Goal: Transaction & Acquisition: Purchase product/service

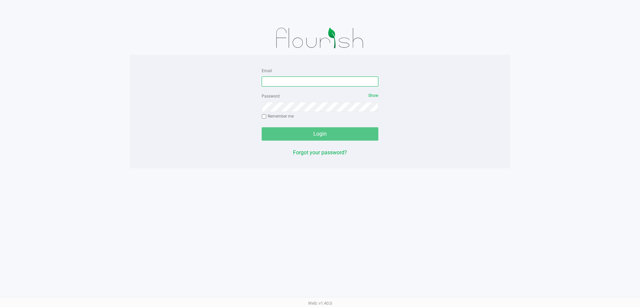
click at [287, 84] on input "Email" at bounding box center [320, 81] width 117 height 10
type input "[EMAIL_ADDRESS][DOMAIN_NAME]"
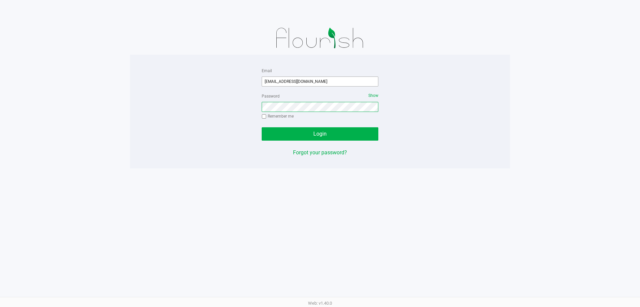
click at [262, 127] on button "Login" at bounding box center [320, 133] width 117 height 13
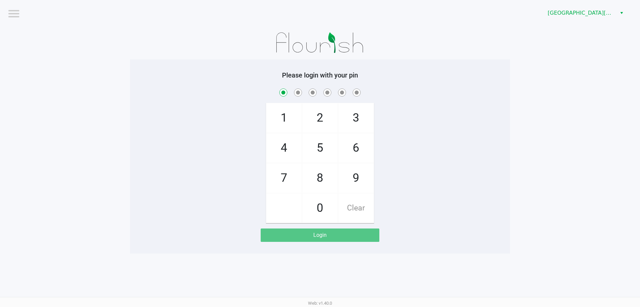
checkbox input "true"
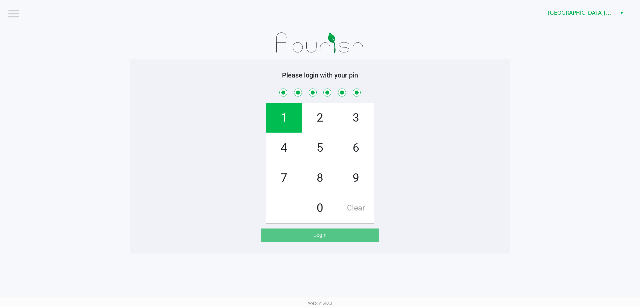
checkbox input "true"
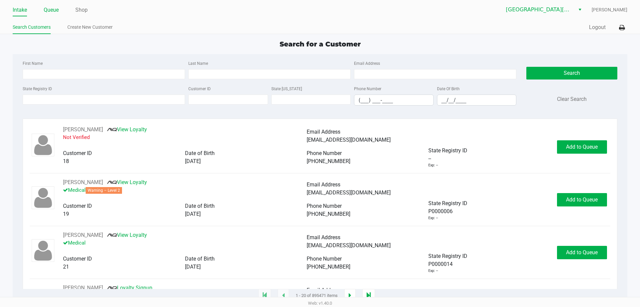
click at [55, 10] on link "Queue" at bounding box center [51, 9] width 15 height 9
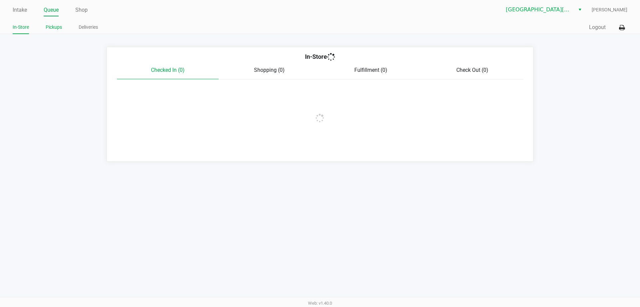
click at [56, 26] on link "Pickups" at bounding box center [54, 27] width 16 height 8
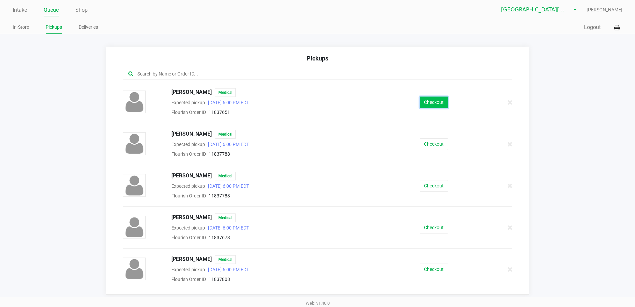
click at [421, 102] on button "Checkout" at bounding box center [434, 102] width 28 height 12
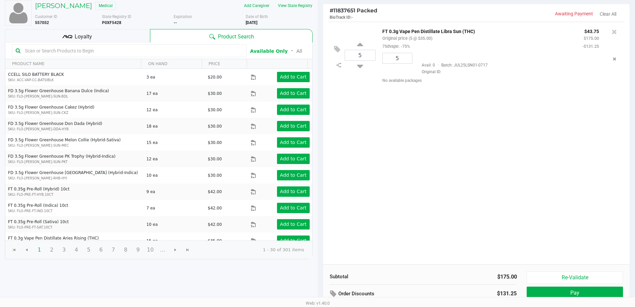
scroll to position [68, 0]
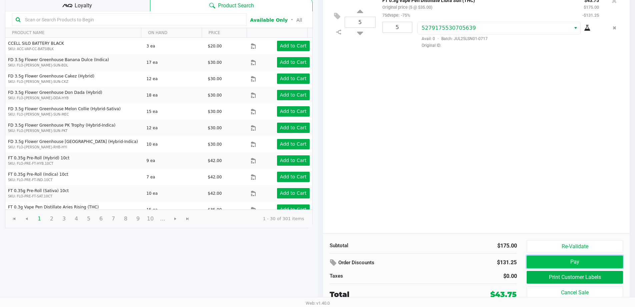
click at [558, 260] on button "Pay" at bounding box center [575, 261] width 96 height 13
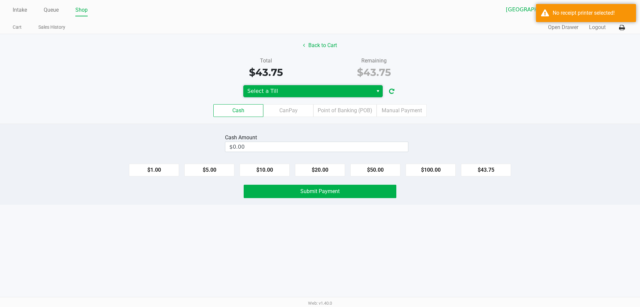
click at [368, 95] on span "Select a Till" at bounding box center [308, 91] width 122 height 8
click at [323, 90] on span "Select a Till" at bounding box center [308, 91] width 122 height 8
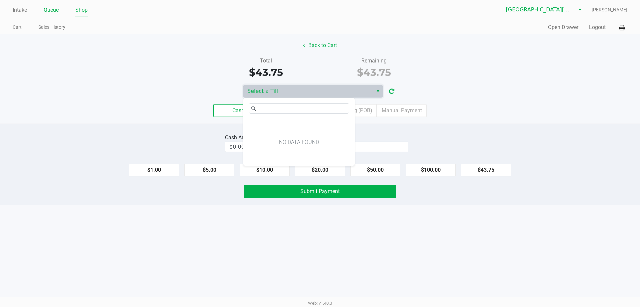
click at [54, 10] on link "Queue" at bounding box center [51, 9] width 15 height 9
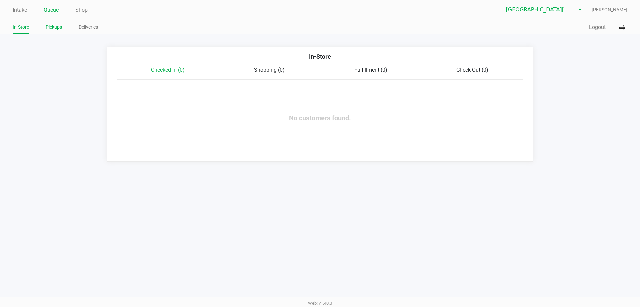
click at [55, 26] on link "Pickups" at bounding box center [54, 27] width 16 height 8
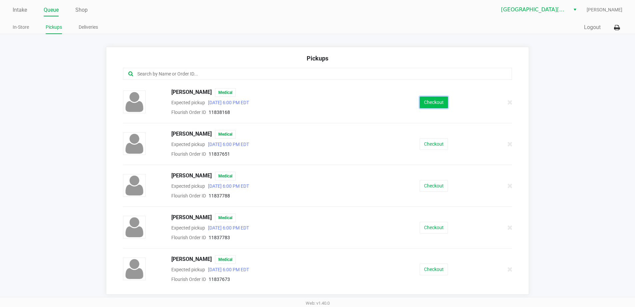
click at [431, 104] on button "Checkout" at bounding box center [434, 102] width 28 height 12
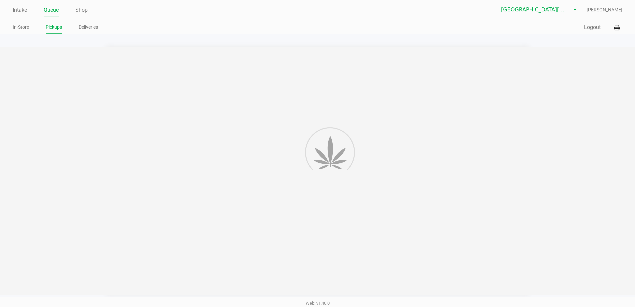
scroll to position [1, 0]
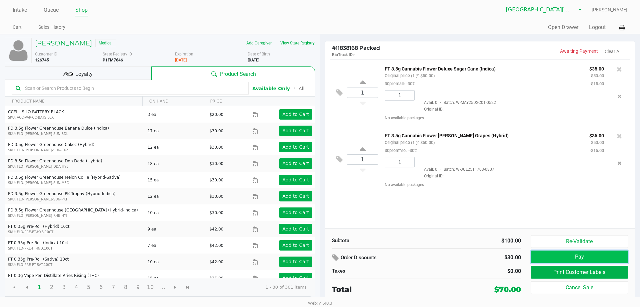
click at [569, 252] on button "Pay" at bounding box center [579, 256] width 97 height 13
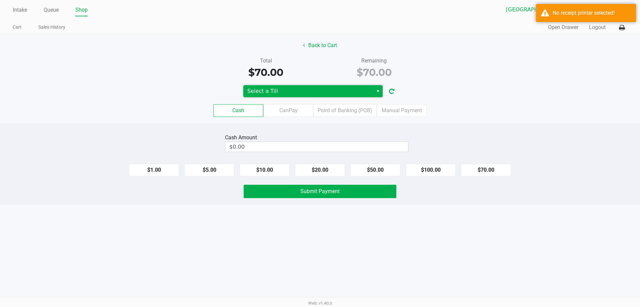
click at [287, 95] on span "Select a Till" at bounding box center [308, 91] width 122 height 8
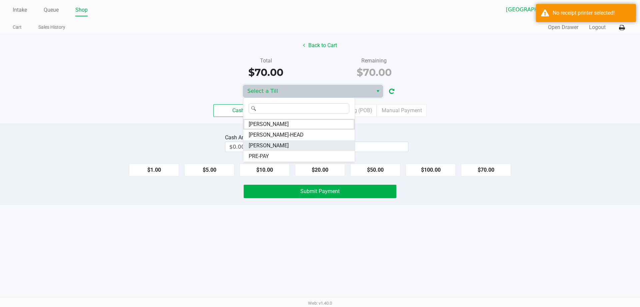
click at [282, 146] on li "[PERSON_NAME]" at bounding box center [298, 145] width 111 height 11
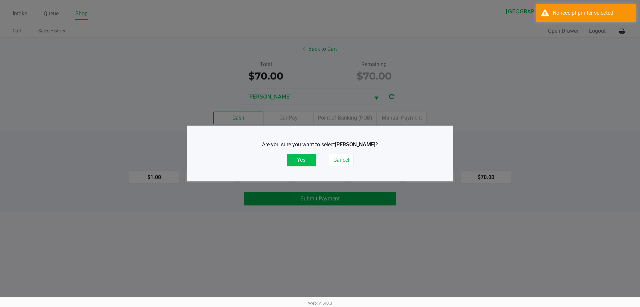
click at [304, 158] on button "Yes" at bounding box center [301, 159] width 29 height 13
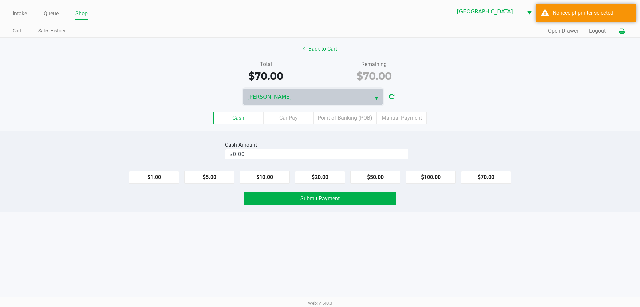
click at [620, 30] on icon at bounding box center [622, 31] width 6 height 5
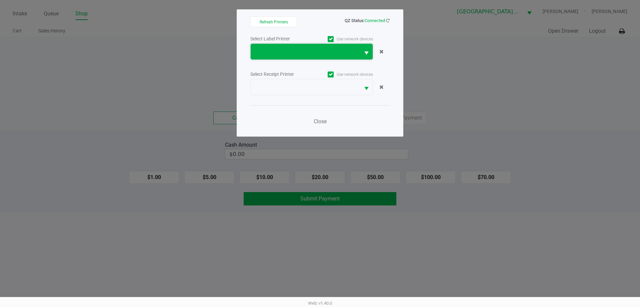
click at [297, 45] on span at bounding box center [305, 52] width 109 height 16
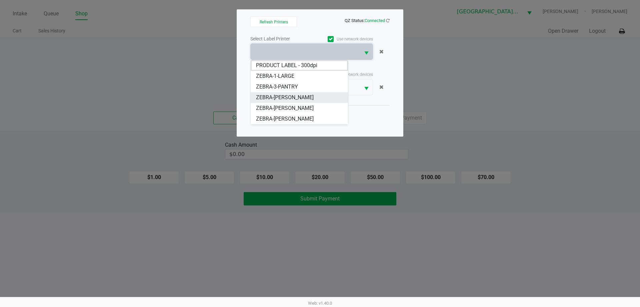
click at [308, 96] on li "ZEBRA-[PERSON_NAME]" at bounding box center [299, 97] width 97 height 11
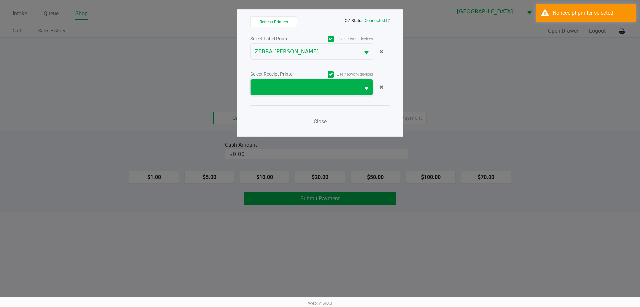
click at [301, 90] on span at bounding box center [305, 87] width 101 height 8
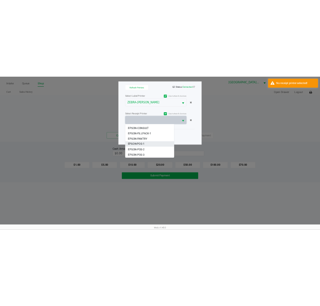
scroll to position [29, 0]
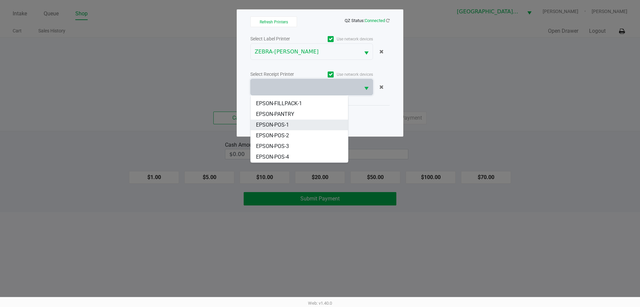
click at [287, 126] on span "EPSON-POS-1" at bounding box center [272, 125] width 33 height 8
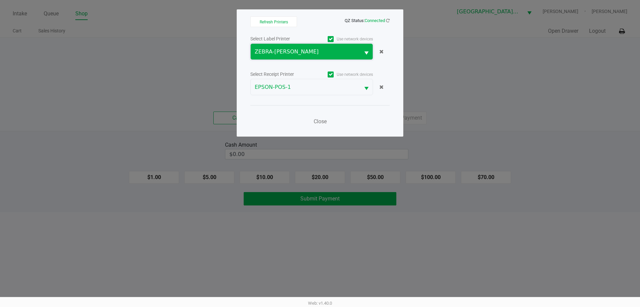
click at [309, 48] on span "ZEBRA-[PERSON_NAME]" at bounding box center [305, 52] width 101 height 8
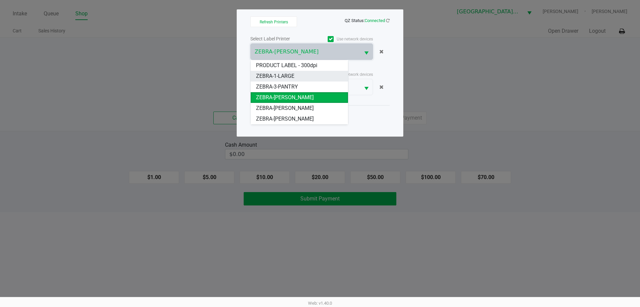
click at [301, 75] on li "ZEBRA-1-LARGE" at bounding box center [299, 76] width 97 height 11
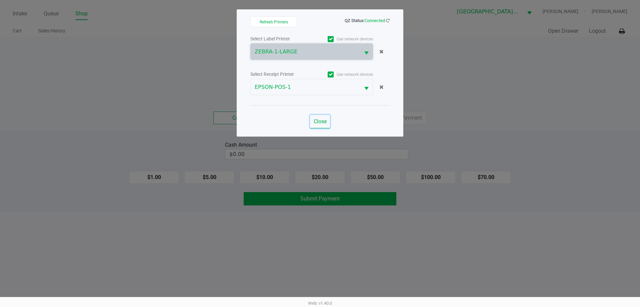
click at [323, 116] on button "Close" at bounding box center [320, 121] width 20 height 13
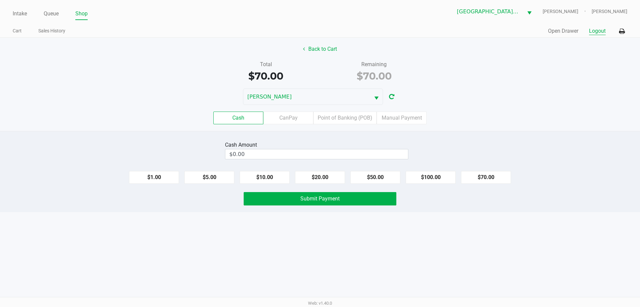
click at [600, 32] on button "Logout" at bounding box center [597, 31] width 17 height 8
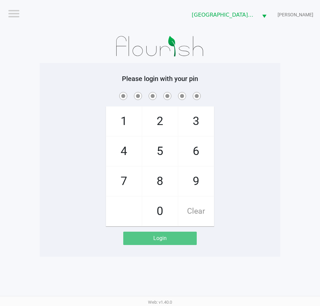
drag, startPoint x: 245, startPoint y: 48, endPoint x: 245, endPoint y: 53, distance: 5.3
click at [245, 48] on div at bounding box center [160, 46] width 240 height 33
click at [290, 116] on app-pos-login-wrapper "Logout Key [PERSON_NAME] [PERSON_NAME] Please login with your pin 1 4 7 2 5 8 0…" at bounding box center [160, 128] width 320 height 257
checkbox input "true"
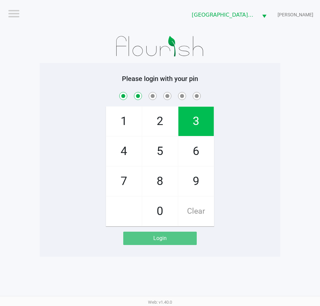
checkbox input "true"
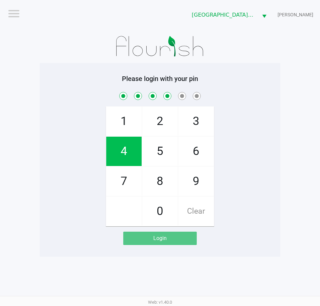
checkbox input "true"
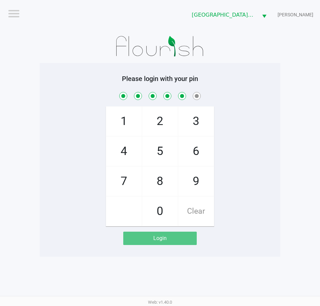
checkbox input "true"
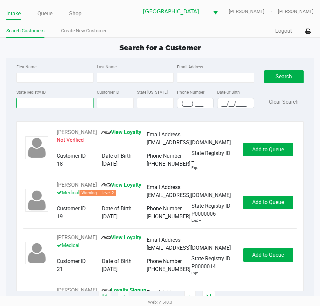
click at [40, 102] on input "State Registry ID" at bounding box center [54, 103] width 77 height 10
click at [41, 80] on input "First Name" at bounding box center [54, 78] width 77 height 10
type input "c"
click at [39, 15] on link "Queue" at bounding box center [44, 13] width 15 height 9
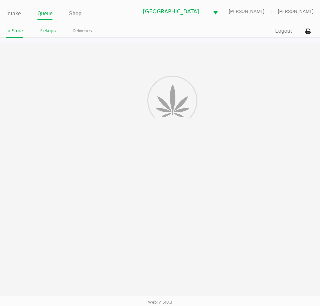
click at [42, 32] on link "Pickups" at bounding box center [47, 31] width 16 height 8
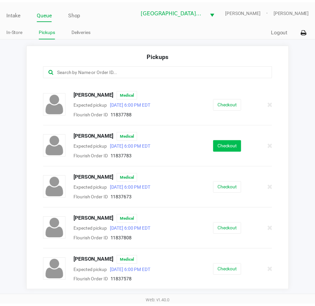
scroll to position [67, 0]
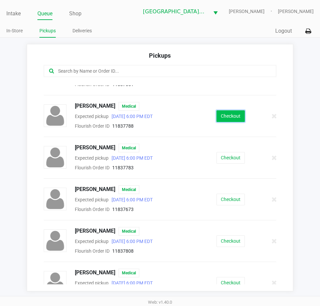
click at [226, 115] on button "Checkout" at bounding box center [230, 116] width 28 height 12
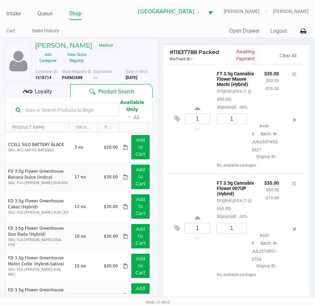
click at [44, 90] on span "Loyalty" at bounding box center [43, 92] width 17 height 8
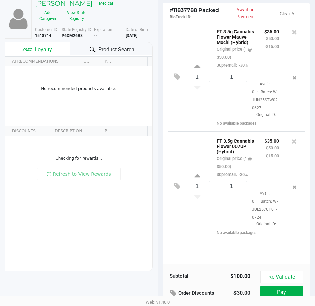
scroll to position [88, 0]
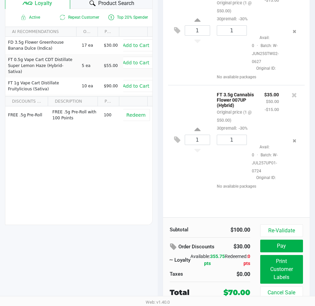
click at [280, 208] on div "1 FT 3.5g Cannabis Flower Mauve Mochi (Hybrid) Original price (1 @ $50.00) 30pr…" at bounding box center [236, 97] width 147 height 242
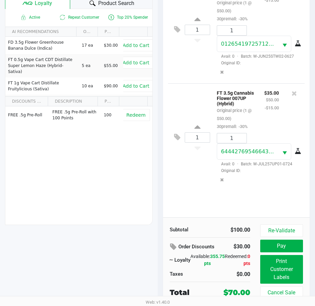
click at [293, 238] on div "Re-Validate Pay Print Customer Labels Cancel Sale" at bounding box center [284, 261] width 48 height 75
click at [294, 243] on button "Pay" at bounding box center [281, 246] width 43 height 13
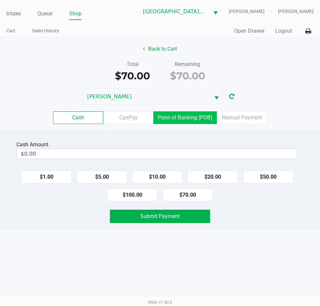
click at [211, 119] on label "Point of Banking (POB)" at bounding box center [184, 117] width 63 height 13
click at [0, 0] on 7 "Point of Banking (POB)" at bounding box center [0, 0] width 0 height 0
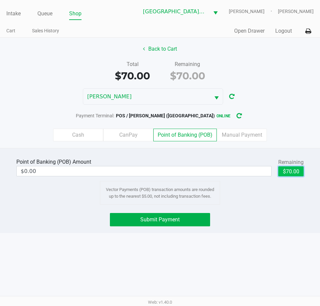
click at [291, 173] on button "$70.00" at bounding box center [290, 171] width 25 height 10
type input "$70.00"
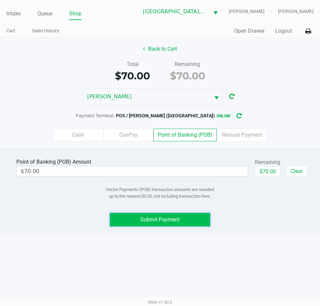
click at [183, 222] on button "Submit Payment" at bounding box center [160, 219] width 100 height 13
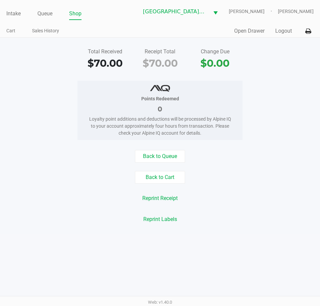
click at [152, 198] on button "Reprint Receipt" at bounding box center [160, 198] width 44 height 13
click at [11, 15] on link "Intake" at bounding box center [13, 13] width 14 height 9
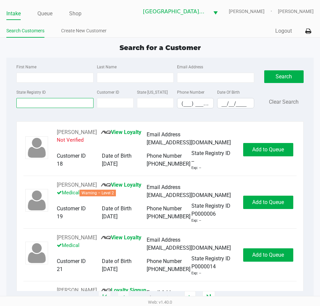
click at [57, 104] on input "State Registry ID" at bounding box center [54, 103] width 77 height 10
click at [42, 76] on input "First Name" at bounding box center [54, 78] width 77 height 10
type input "[PERSON_NAME]"
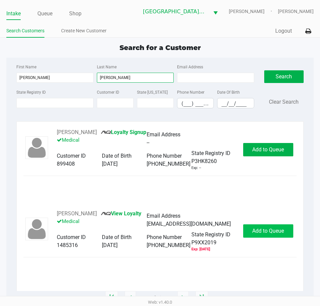
type input "[PERSON_NAME]"
click at [266, 231] on span "Add to Queue" at bounding box center [268, 231] width 32 height 6
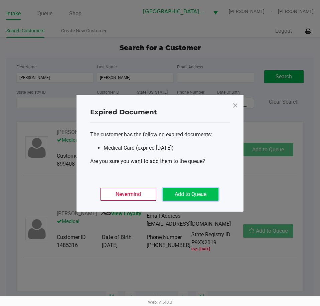
click at [208, 196] on button "Add to Queue" at bounding box center [190, 194] width 56 height 13
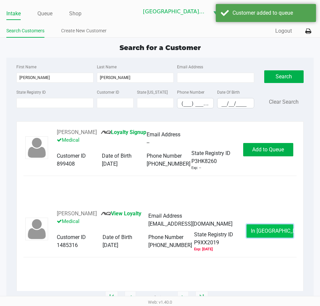
click at [268, 230] on span "In [GEOGRAPHIC_DATA]" at bounding box center [278, 231] width 56 height 6
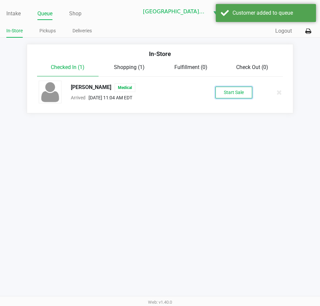
click at [232, 95] on button "Start Sale" at bounding box center [233, 93] width 37 height 12
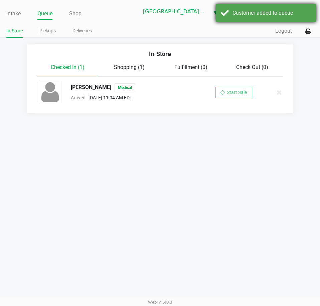
click at [237, 7] on div "Customer added to queue" at bounding box center [265, 13] width 100 height 18
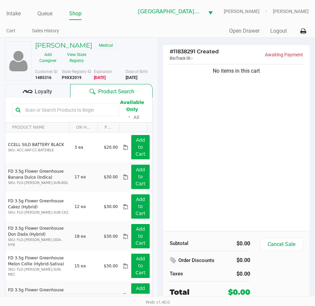
click at [59, 111] on input "text" at bounding box center [68, 110] width 93 height 10
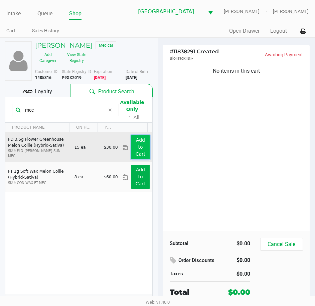
click at [135, 151] on button "Add to Cart" at bounding box center [140, 147] width 18 height 24
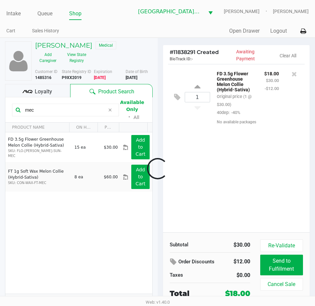
click at [43, 112] on div at bounding box center [157, 168] width 315 height 195
click at [43, 111] on input "mec" at bounding box center [63, 110] width 83 height 10
type input "wna"
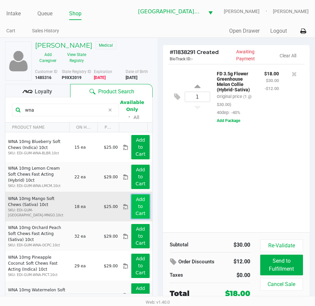
click at [132, 208] on button "Add to Cart" at bounding box center [140, 206] width 18 height 24
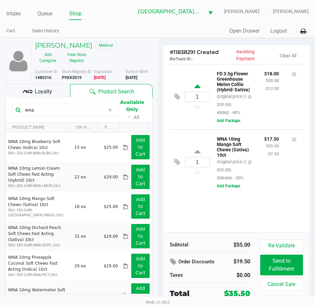
click at [196, 88] on icon at bounding box center [197, 87] width 6 height 8
type input "2"
click at [36, 91] on span "Loyalty" at bounding box center [43, 92] width 17 height 8
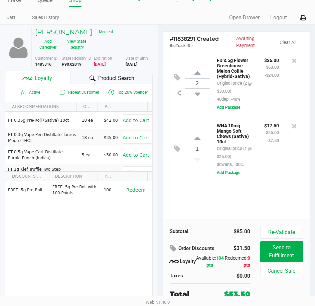
scroll to position [14, 0]
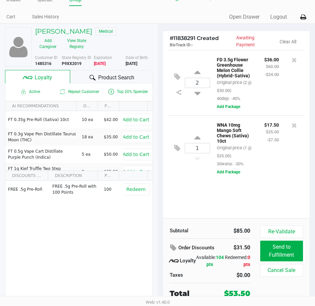
click at [215, 191] on div "2 FD 3.5g Flower Greenhouse Melon Collie (Hybrid-Sativa) Original price (2 @ $3…" at bounding box center [236, 134] width 147 height 168
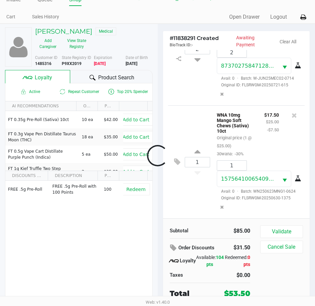
scroll to position [68, 0]
click at [279, 229] on button "Validate" at bounding box center [281, 231] width 43 height 13
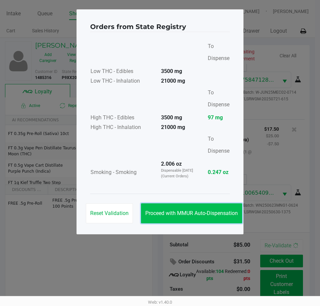
click at [213, 217] on button "Proceed with MMUR Auto-Dispensation" at bounding box center [191, 213] width 101 height 20
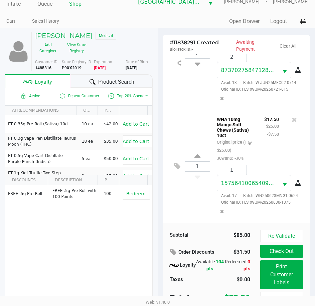
scroll to position [15, 0]
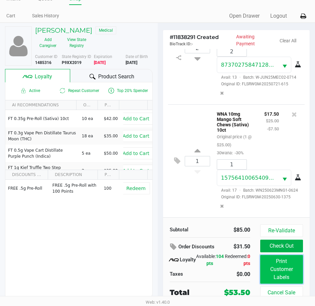
click at [272, 272] on button "Print Customer Labels" at bounding box center [281, 269] width 43 height 29
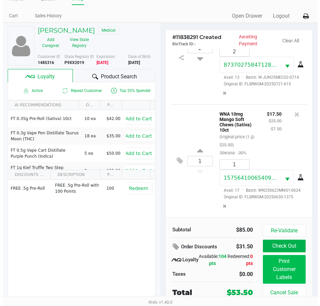
scroll to position [0, 0]
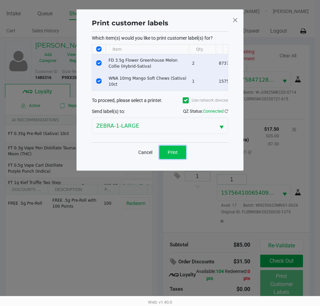
click at [168, 152] on button "Print" at bounding box center [172, 152] width 27 height 13
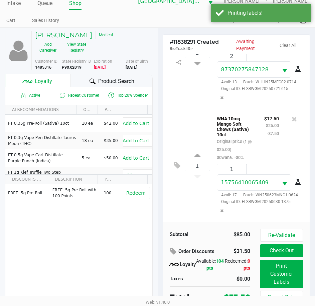
scroll to position [15, 0]
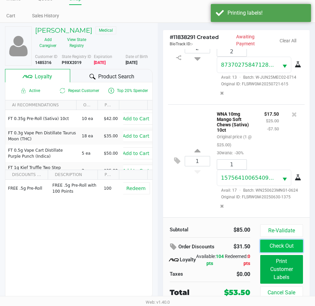
click at [275, 246] on button "Check Out" at bounding box center [281, 246] width 43 height 13
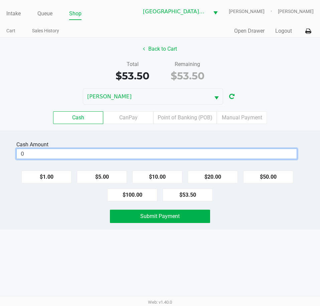
click at [216, 154] on input "0" at bounding box center [156, 154] width 279 height 10
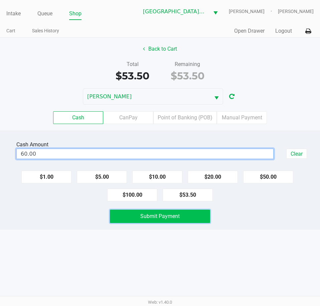
type input "$60.00"
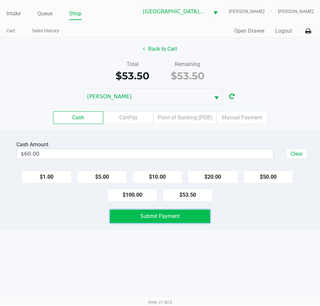
click at [176, 220] on button "Submit Payment" at bounding box center [160, 216] width 100 height 13
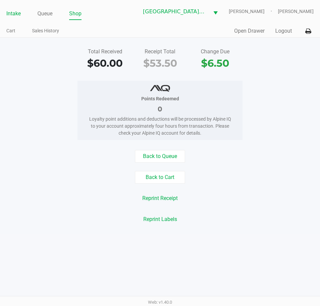
click at [16, 14] on link "Intake" at bounding box center [13, 13] width 14 height 9
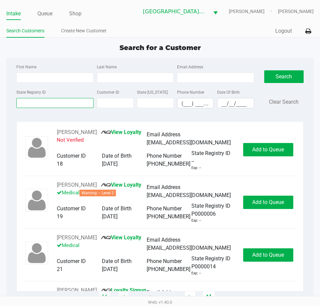
click at [66, 104] on input "State Registry ID" at bounding box center [54, 103] width 77 height 10
click at [60, 105] on input "State Registry ID" at bounding box center [54, 103] width 77 height 10
click at [55, 107] on input "State Registry ID" at bounding box center [54, 103] width 77 height 10
click at [52, 106] on input "State Registry ID" at bounding box center [54, 103] width 77 height 10
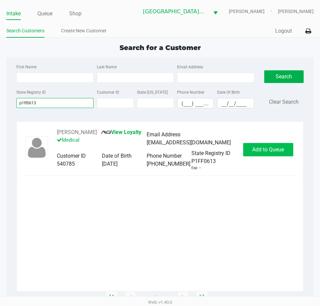
type input "p1ff0613"
click at [269, 153] on span "Add to Queue" at bounding box center [268, 149] width 32 height 6
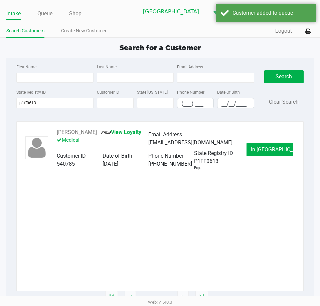
click at [257, 152] on button "In [GEOGRAPHIC_DATA]" at bounding box center [269, 149] width 47 height 13
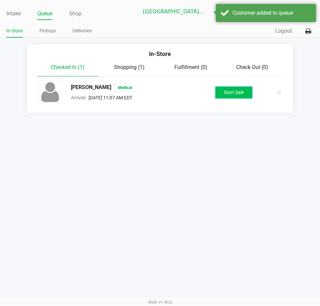
click at [229, 91] on button "Start Sale" at bounding box center [233, 93] width 37 height 12
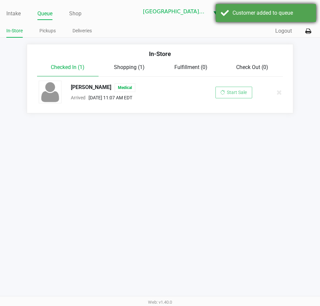
click at [234, 19] on div "Customer added to queue" at bounding box center [265, 13] width 100 height 18
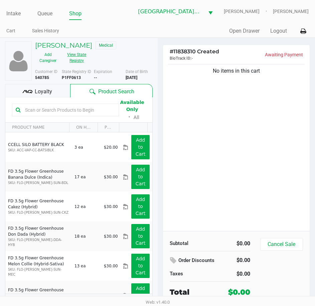
click at [78, 66] on button "View State Registry" at bounding box center [75, 57] width 28 height 17
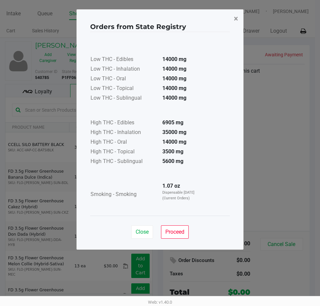
click at [236, 19] on span "×" at bounding box center [235, 18] width 4 height 9
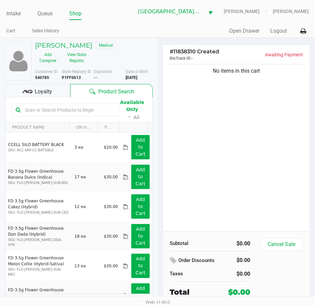
click at [41, 115] on input "text" at bounding box center [68, 110] width 93 height 10
type input "rhb"
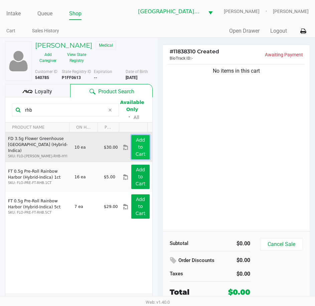
click at [134, 158] on button "Add to Cart" at bounding box center [140, 147] width 18 height 24
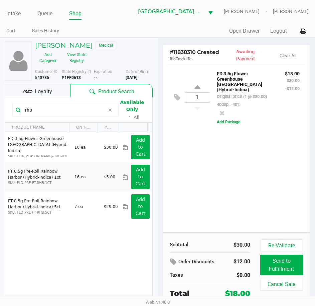
click at [44, 96] on span "Loyalty" at bounding box center [43, 92] width 17 height 8
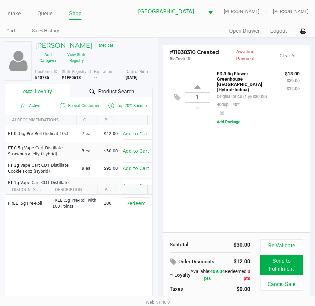
click at [238, 170] on div "1 FD 3.5g Flower Greenhouse [GEOGRAPHIC_DATA] (Hybrid-Indica) Original price (1…" at bounding box center [236, 148] width 147 height 168
click at [109, 96] on span "Product Search" at bounding box center [116, 92] width 36 height 8
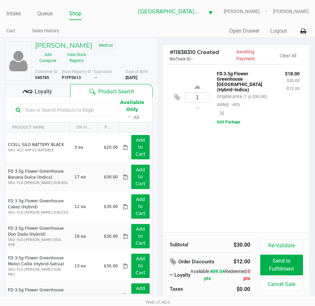
click at [68, 115] on input "text" at bounding box center [68, 110] width 93 height 10
click at [235, 166] on div "1 FD 3.5g Flower Greenhouse [GEOGRAPHIC_DATA] (Hybrid-Indica) Original price (1…" at bounding box center [236, 148] width 147 height 168
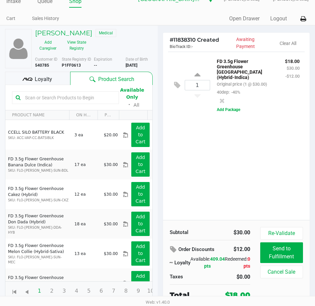
scroll to position [19, 0]
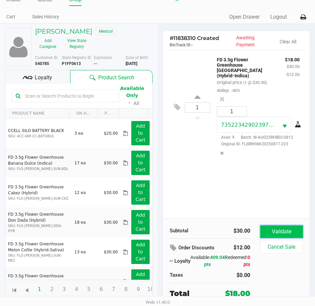
click at [279, 225] on button "Validate" at bounding box center [281, 231] width 43 height 13
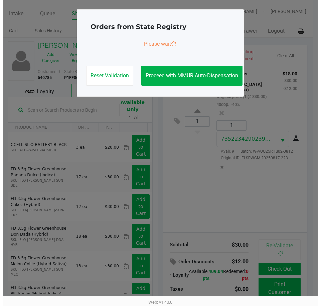
scroll to position [0, 0]
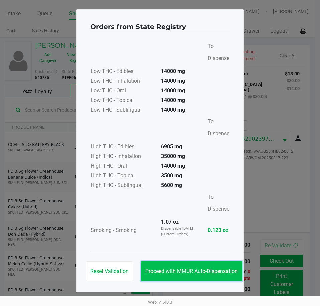
click at [206, 269] on span "Proceed with MMUR Auto-Dispensation" at bounding box center [191, 271] width 92 height 6
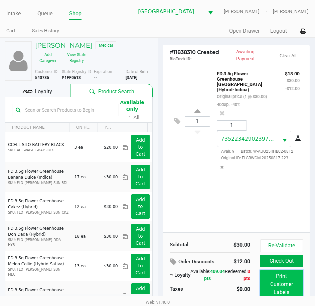
click at [283, 282] on button "Print Customer Labels" at bounding box center [281, 284] width 43 height 29
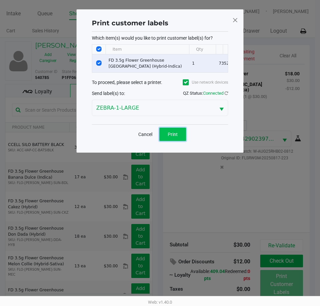
click at [173, 137] on span "Print" at bounding box center [172, 134] width 10 height 5
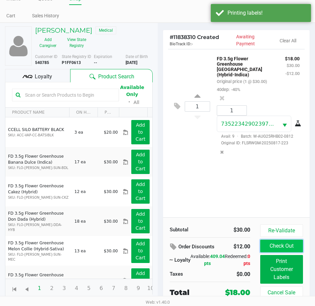
click at [287, 245] on button "Check Out" at bounding box center [281, 246] width 43 height 13
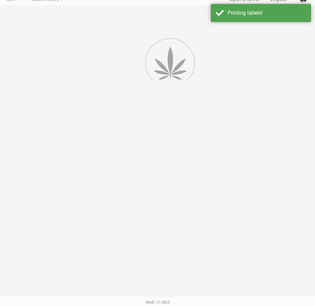
scroll to position [38, 0]
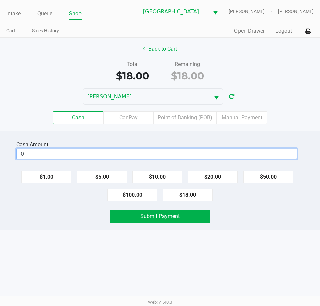
click at [140, 152] on input "0" at bounding box center [156, 154] width 279 height 10
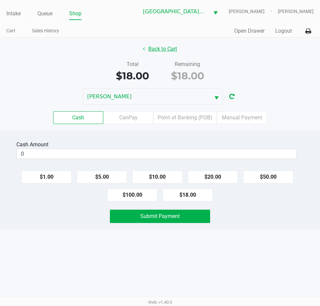
type input "$0.00"
click at [158, 46] on button "Back to Cart" at bounding box center [159, 49] width 43 height 13
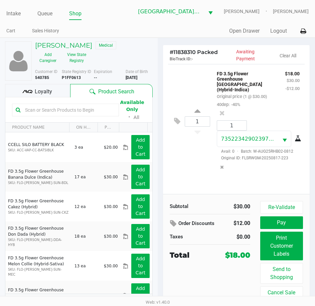
click at [70, 115] on input "text" at bounding box center [68, 110] width 93 height 10
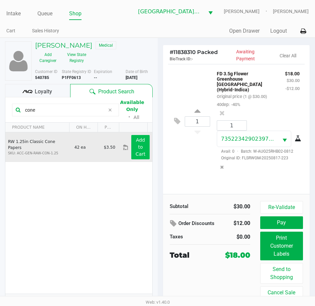
type input "cone"
click at [139, 155] on button "Add to Cart" at bounding box center [140, 147] width 18 height 24
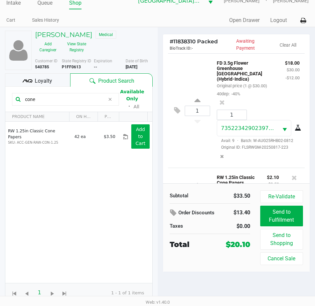
scroll to position [19, 0]
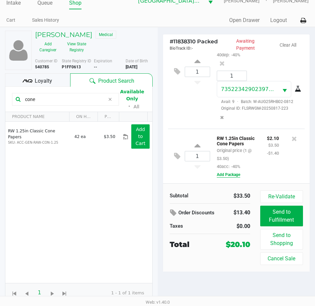
click at [232, 172] on button "Add Package" at bounding box center [227, 175] width 23 height 6
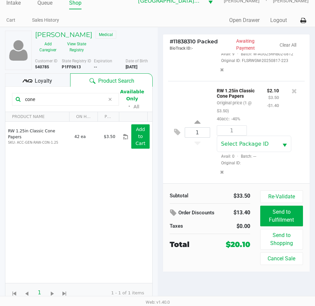
scroll to position [99, 0]
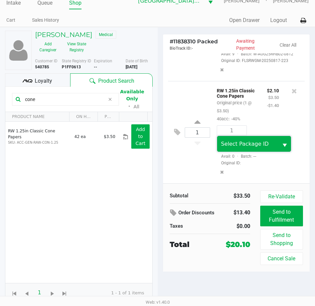
click at [256, 141] on span "Select Package ID" at bounding box center [245, 144] width 48 height 6
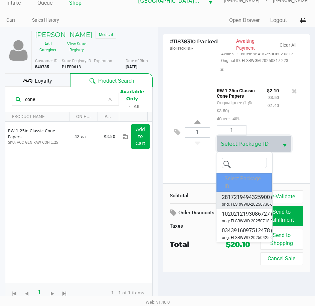
click at [256, 199] on li "2817219494325900 (9) orig: FLSRWWD-20250730-005" at bounding box center [244, 200] width 56 height 17
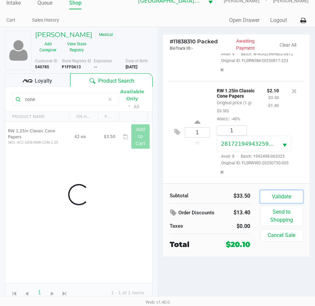
click at [283, 190] on button "Validate" at bounding box center [281, 196] width 43 height 13
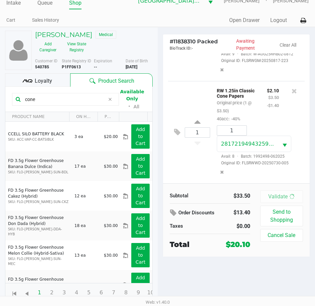
scroll to position [0, 0]
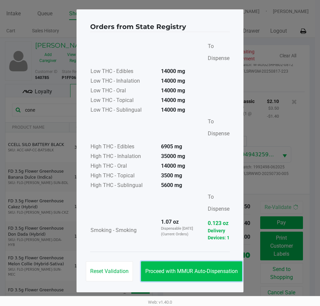
click at [220, 272] on span "Proceed with MMUR Auto-Dispensation" at bounding box center [191, 271] width 92 height 6
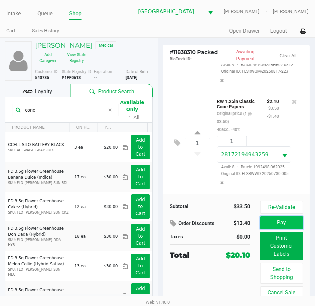
click at [276, 223] on button "Pay" at bounding box center [281, 222] width 43 height 13
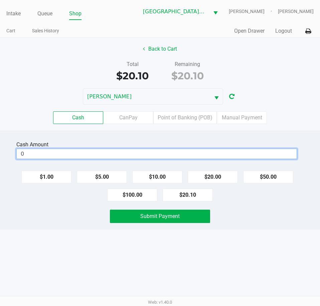
click at [220, 157] on input "0" at bounding box center [156, 154] width 279 height 10
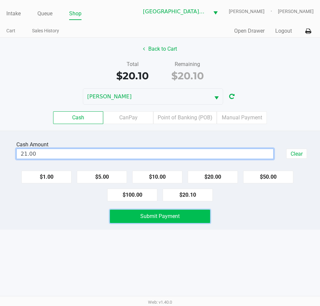
type input "$21.00"
click at [186, 214] on button "Submit Payment" at bounding box center [160, 216] width 100 height 13
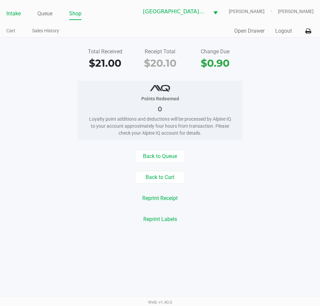
click at [7, 11] on link "Intake" at bounding box center [13, 13] width 14 height 9
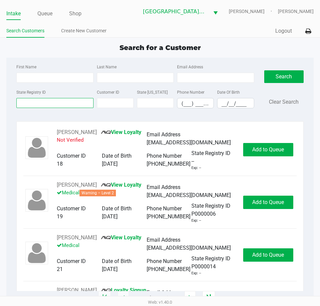
click at [62, 102] on input "State Registry ID" at bounding box center [54, 103] width 77 height 10
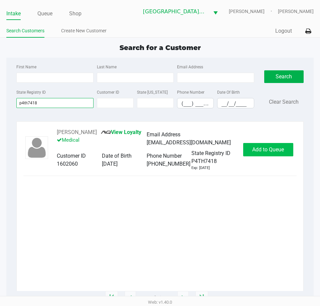
type input "p4th7418"
click at [257, 150] on span "Add to Queue" at bounding box center [268, 149] width 32 height 6
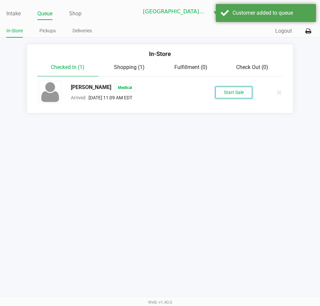
click at [230, 88] on button "Start Sale" at bounding box center [233, 93] width 37 height 12
click at [243, 1] on div "Intake Queue Shop Key [PERSON_NAME] [PERSON_NAME] [PERSON_NAME] In-Store Pickup…" at bounding box center [160, 19] width 320 height 38
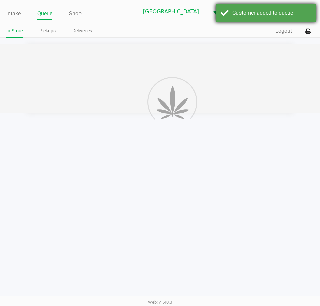
click at [239, 14] on div "Customer added to queue" at bounding box center [271, 13] width 78 height 8
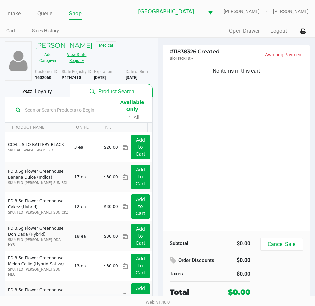
click at [78, 61] on button "View State Registry" at bounding box center [75, 57] width 28 height 17
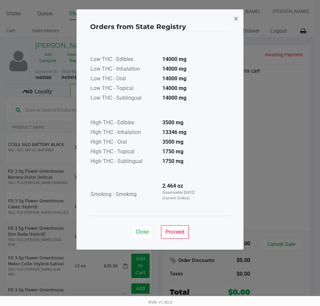
click at [234, 17] on span "×" at bounding box center [235, 18] width 4 height 9
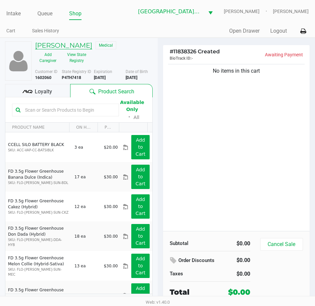
click at [72, 46] on h5 "[PERSON_NAME]" at bounding box center [63, 45] width 57 height 8
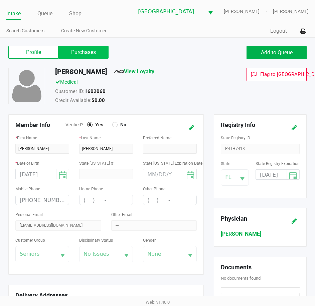
click at [80, 53] on label "Purchases" at bounding box center [83, 52] width 50 height 13
click at [0, 0] on 1 "Purchases" at bounding box center [0, 0] width 0 height 0
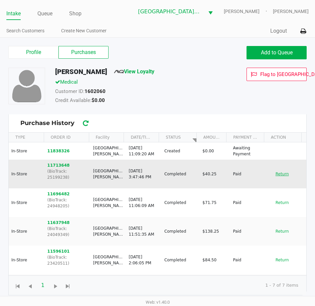
click at [277, 172] on button "Return" at bounding box center [282, 174] width 22 height 11
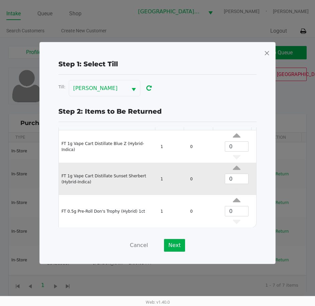
scroll to position [25, 0]
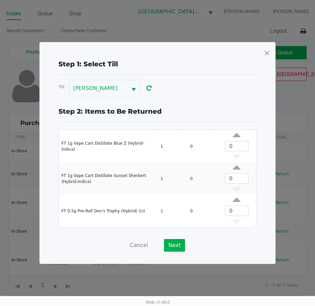
click at [265, 53] on span at bounding box center [266, 53] width 6 height 11
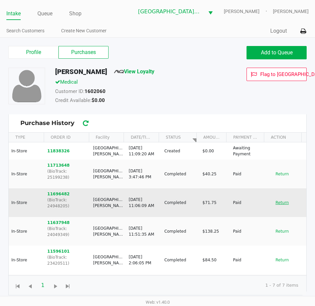
click at [275, 197] on button "Return" at bounding box center [282, 202] width 22 height 11
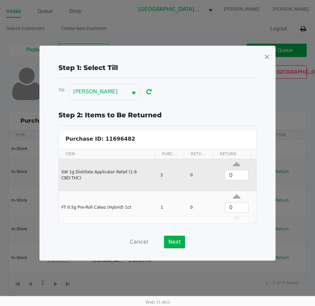
scroll to position [3, 0]
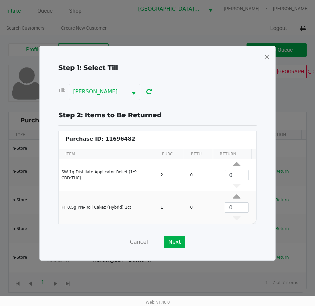
click at [265, 58] on span at bounding box center [266, 56] width 6 height 11
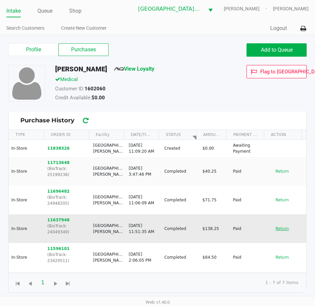
click at [272, 223] on button "Return" at bounding box center [282, 228] width 22 height 11
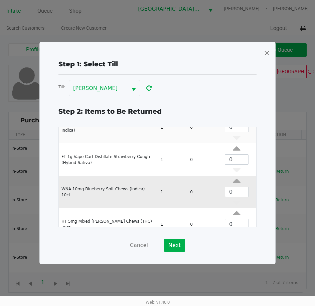
scroll to position [90, 0]
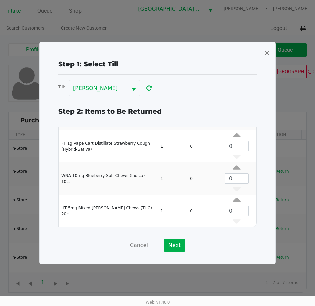
click at [264, 53] on span at bounding box center [266, 53] width 6 height 11
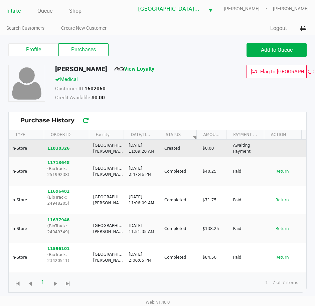
scroll to position [0, 0]
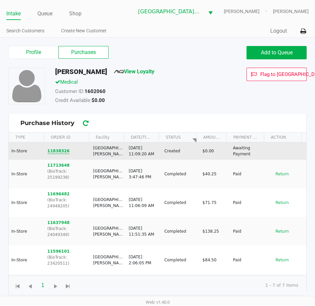
click at [60, 152] on button "11838326" at bounding box center [58, 151] width 22 height 6
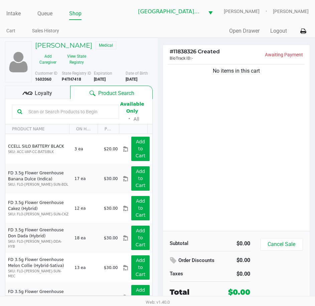
click at [67, 112] on input "text" at bounding box center [70, 112] width 88 height 10
type input "chews"
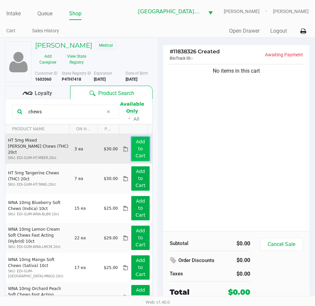
click at [139, 147] on button "Add to Cart" at bounding box center [140, 149] width 18 height 24
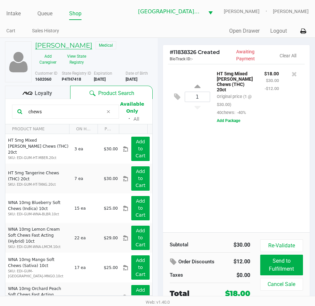
click at [75, 41] on h5 "[PERSON_NAME]" at bounding box center [63, 45] width 57 height 8
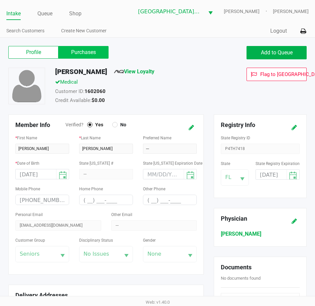
click at [98, 52] on label "Purchases" at bounding box center [83, 52] width 50 height 13
click at [0, 0] on 1 "Purchases" at bounding box center [0, 0] width 0 height 0
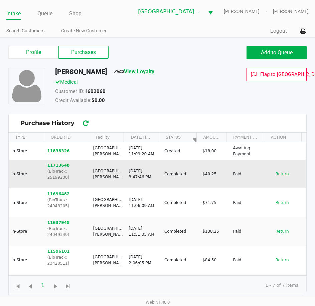
click at [273, 171] on button "Return" at bounding box center [282, 174] width 22 height 11
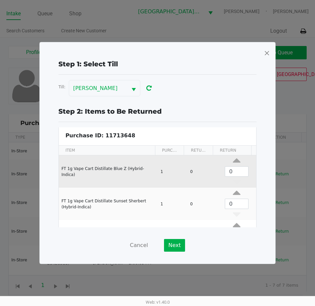
scroll to position [25, 0]
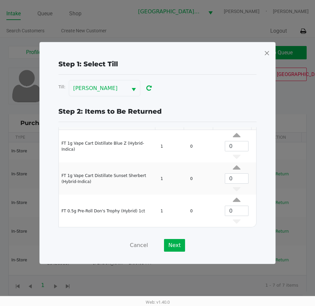
click at [267, 52] on span at bounding box center [266, 53] width 6 height 11
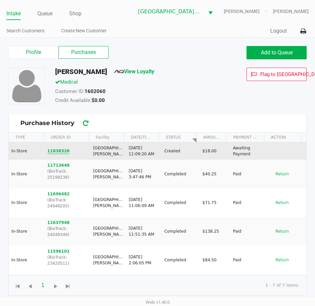
click at [50, 149] on button "11838326" at bounding box center [58, 151] width 22 height 6
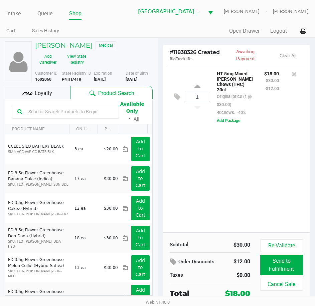
click at [48, 115] on input "text" at bounding box center [70, 112] width 88 height 10
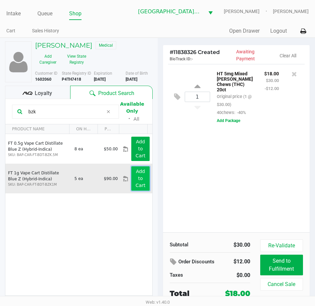
click at [131, 178] on button "Add to Cart" at bounding box center [140, 178] width 18 height 24
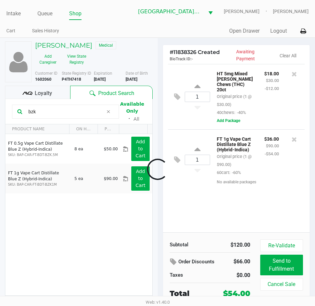
click at [42, 110] on input "bzk" at bounding box center [65, 112] width 78 height 10
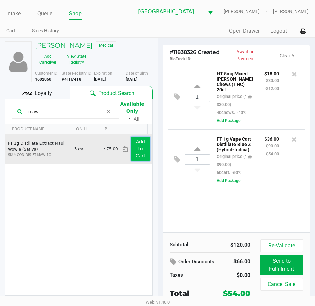
click at [139, 150] on button "Add to Cart" at bounding box center [140, 149] width 18 height 24
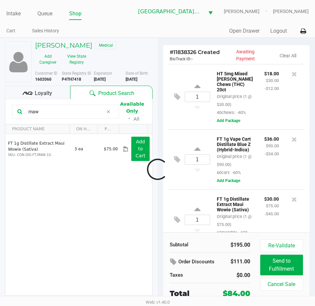
scroll to position [28, 0]
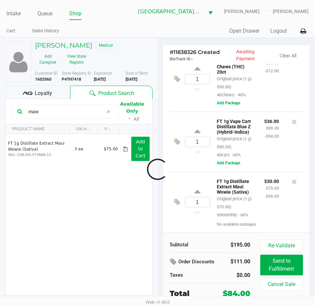
click at [44, 111] on input "maw" at bounding box center [65, 112] width 78 height 10
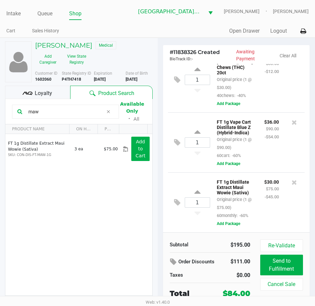
click at [44, 111] on input "maw" at bounding box center [65, 112] width 78 height 10
type input "sunset"
click at [48, 110] on input "sunset" at bounding box center [65, 112] width 78 height 10
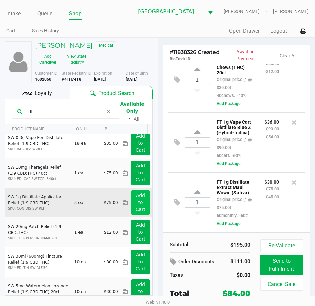
scroll to position [0, 0]
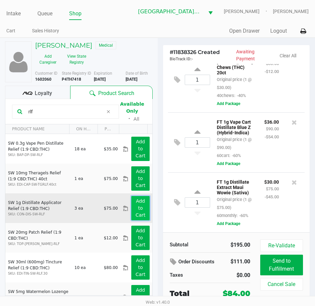
click at [139, 208] on button "Add to Cart" at bounding box center [140, 208] width 18 height 24
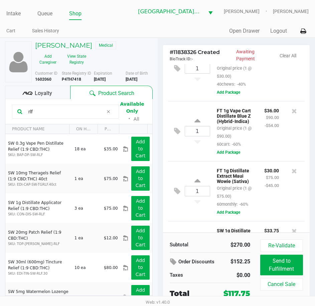
scroll to position [101, 0]
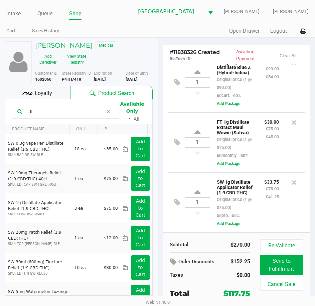
click at [44, 111] on input "rlf" at bounding box center [65, 112] width 78 height 10
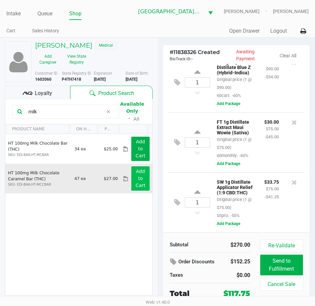
type input "milk"
click at [137, 175] on app-button-loader "Add to Cart" at bounding box center [140, 178] width 10 height 19
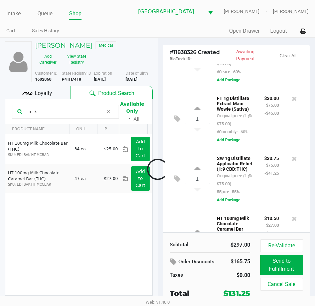
scroll to position [167, 0]
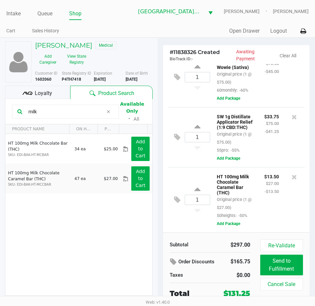
click at [45, 114] on input "milk" at bounding box center [65, 112] width 78 height 10
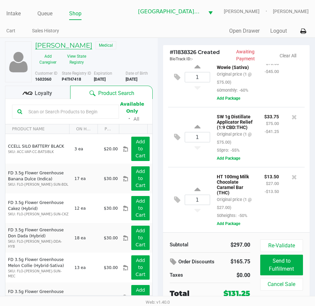
click at [64, 45] on h5 "[PERSON_NAME]" at bounding box center [63, 45] width 57 height 8
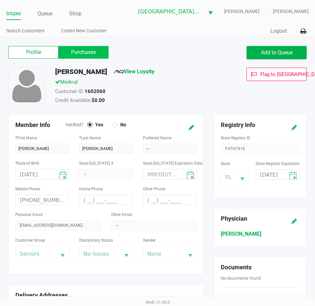
click at [79, 52] on label "Purchases" at bounding box center [83, 52] width 50 height 13
click at [0, 0] on 1 "Purchases" at bounding box center [0, 0] width 0 height 0
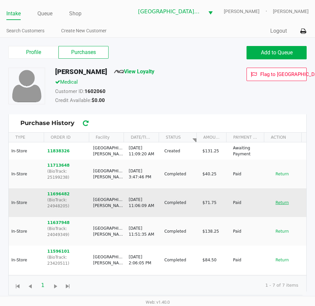
click at [274, 197] on button "Return" at bounding box center [282, 202] width 22 height 11
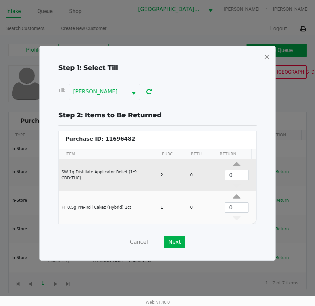
scroll to position [3, 0]
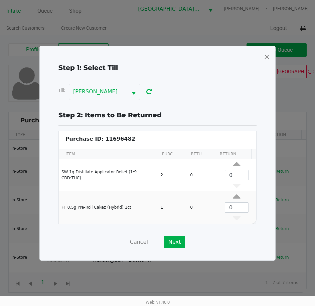
click at [266, 58] on span at bounding box center [266, 56] width 6 height 11
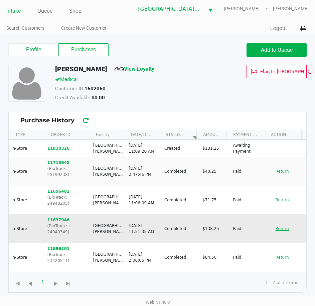
click at [274, 223] on button "Return" at bounding box center [282, 228] width 22 height 11
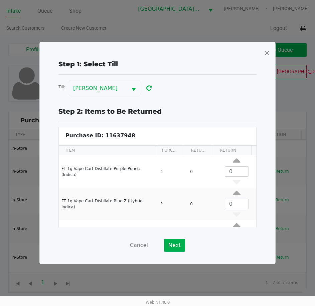
click at [268, 55] on span at bounding box center [266, 53] width 6 height 11
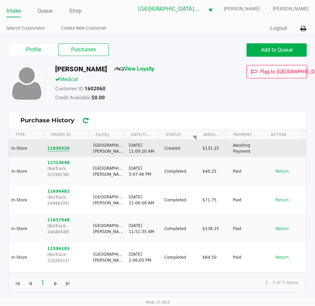
click at [58, 150] on button "11838326" at bounding box center [58, 148] width 22 height 6
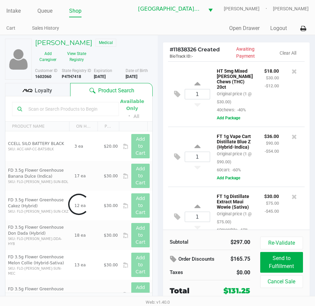
scroll to position [167, 0]
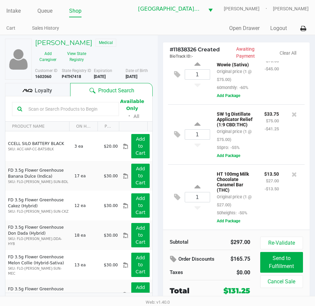
click at [41, 109] on input "text" at bounding box center [70, 109] width 88 height 10
type input "ppu"
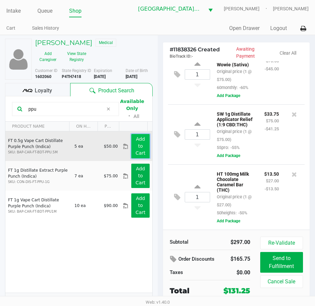
click at [135, 142] on button "Add to Cart" at bounding box center [140, 146] width 18 height 24
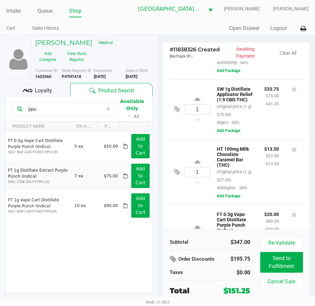
scroll to position [234, 0]
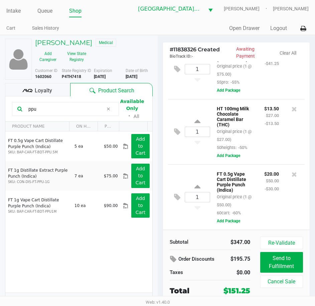
click at [47, 92] on span "Loyalty" at bounding box center [43, 91] width 17 height 8
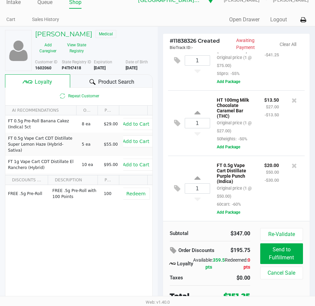
scroll to position [14, 0]
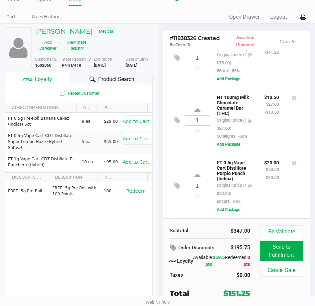
click at [276, 206] on div "FT 0.5g Vape Cart Distillate Purple Punch (Indica) Original price (1 @ $50.00) …" at bounding box center [254, 185] width 89 height 55
click at [117, 76] on span "Product Search" at bounding box center [116, 79] width 36 height 8
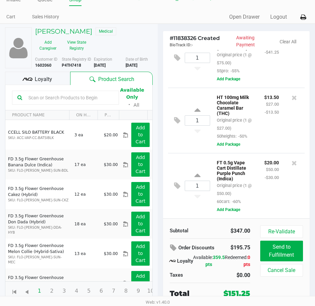
click at [278, 192] on div "$20.00 $50.00 -$30.00" at bounding box center [271, 181] width 25 height 47
click at [89, 98] on input "text" at bounding box center [70, 98] width 88 height 10
type input "wna"
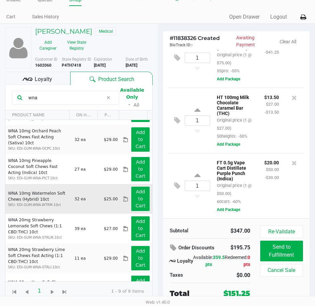
scroll to position [105, 0]
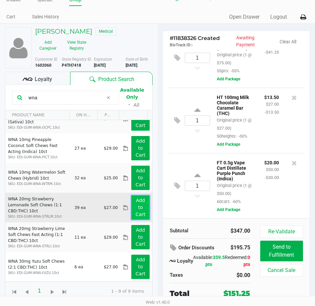
click at [135, 206] on app-button-loader "Add to Cart" at bounding box center [140, 207] width 10 height 19
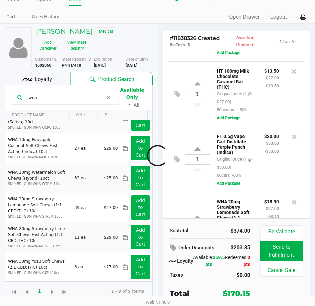
scroll to position [307, 0]
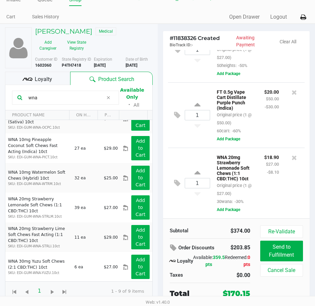
click at [43, 76] on span "Loyalty" at bounding box center [43, 79] width 17 height 8
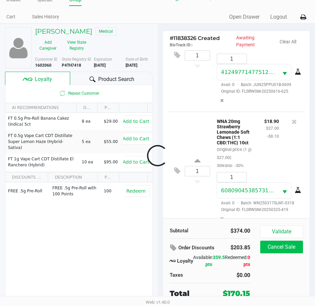
scroll to position [640, 0]
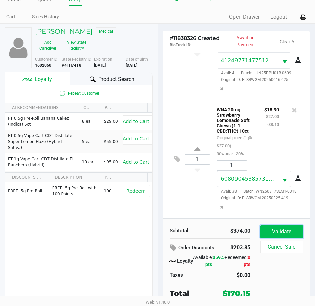
click at [289, 234] on button "Validate" at bounding box center [281, 231] width 43 height 13
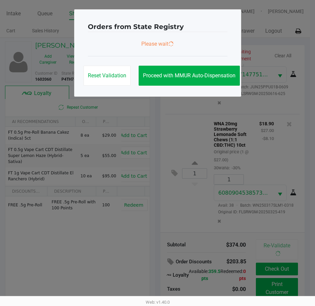
scroll to position [648, 0]
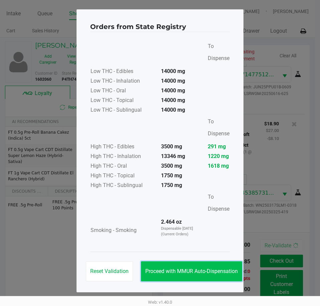
click at [212, 270] on span "Proceed with MMUR Auto-Dispensation" at bounding box center [191, 271] width 92 height 6
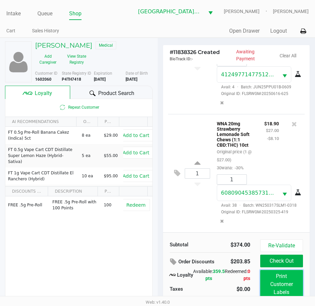
click at [281, 283] on button "Print Customer Labels" at bounding box center [281, 284] width 43 height 29
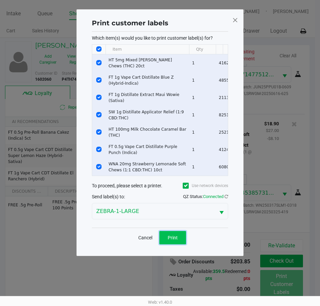
click at [176, 235] on button "Print" at bounding box center [172, 237] width 27 height 13
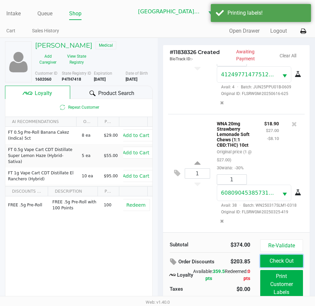
click at [283, 264] on button "Check Out" at bounding box center [281, 261] width 43 height 13
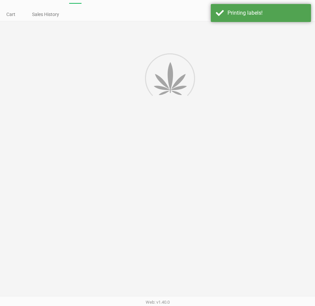
scroll to position [38, 0]
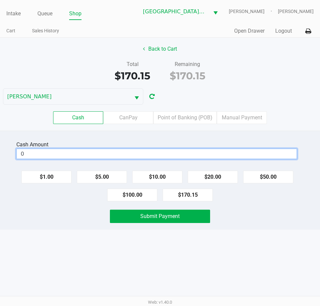
click at [183, 154] on input "0" at bounding box center [156, 154] width 279 height 10
click at [178, 118] on label "Point of Banking (POB)" at bounding box center [184, 117] width 63 height 13
click at [0, 0] on 7 "Point of Banking (POB)" at bounding box center [0, 0] width 0 height 0
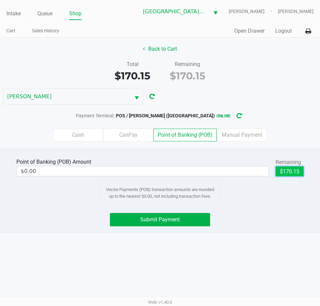
click at [279, 171] on button "$170.15" at bounding box center [289, 171] width 28 height 10
type input "$170.15"
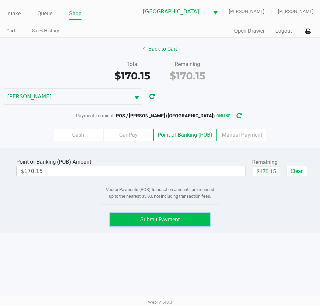
click at [186, 219] on button "Submit Payment" at bounding box center [160, 219] width 100 height 13
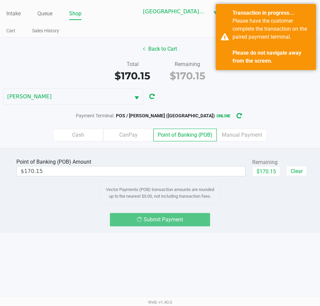
click at [269, 236] on div "Intake Queue Shop Key [PERSON_NAME] [PERSON_NAME] [PERSON_NAME] Cart Sales Hist…" at bounding box center [160, 153] width 320 height 306
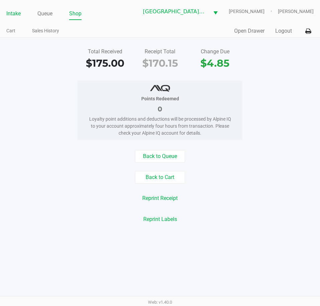
click at [19, 13] on link "Intake" at bounding box center [13, 13] width 14 height 9
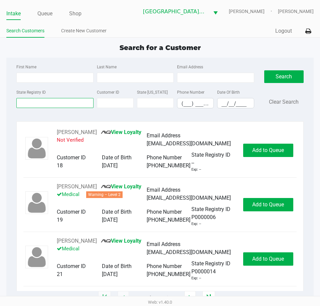
click at [50, 104] on input "State Registry ID" at bounding box center [54, 103] width 77 height 10
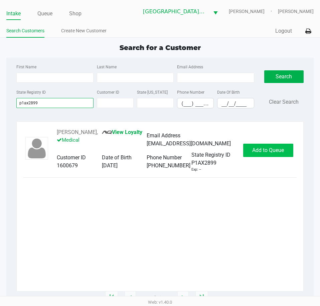
type input "p1ax2899"
click at [265, 151] on button "Add to Queue" at bounding box center [268, 150] width 50 height 13
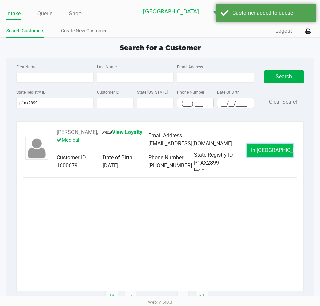
click at [259, 151] on button "In [GEOGRAPHIC_DATA]" at bounding box center [269, 150] width 47 height 13
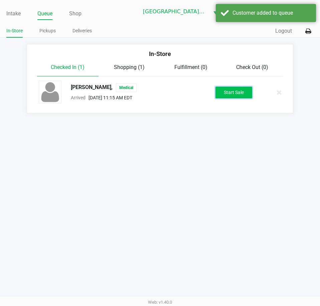
click at [234, 89] on button "Start Sale" at bounding box center [233, 93] width 37 height 12
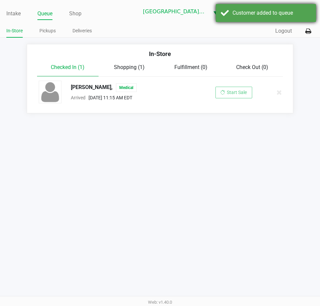
click at [241, 12] on div "Customer added to queue" at bounding box center [271, 13] width 78 height 8
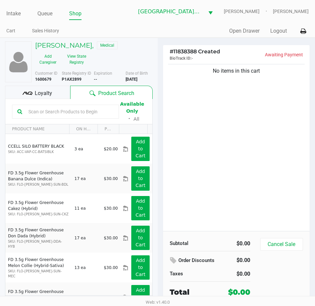
click at [52, 113] on input "text" at bounding box center [70, 112] width 88 height 10
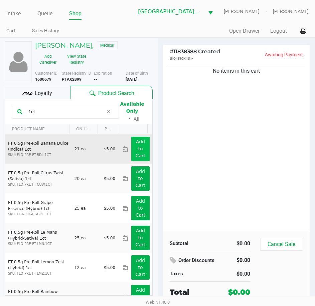
type input "1ct"
click at [140, 151] on button "Add to Cart" at bounding box center [140, 149] width 18 height 24
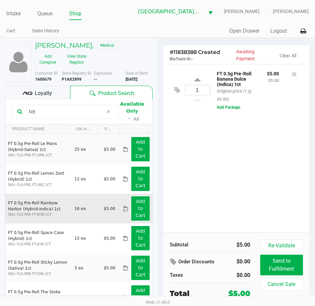
scroll to position [100, 0]
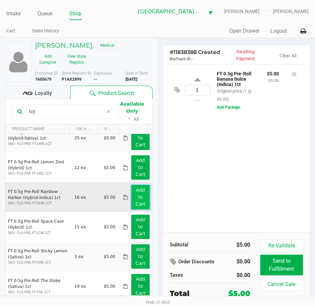
click at [137, 200] on app-button-loader "Add to Cart" at bounding box center [140, 196] width 10 height 19
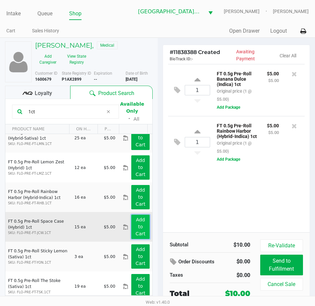
click at [137, 227] on app-button-loader "Add to Cart" at bounding box center [140, 226] width 10 height 19
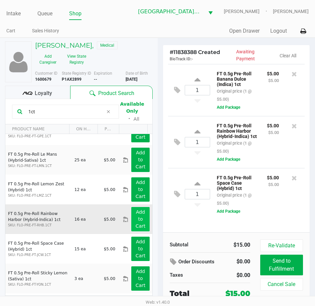
scroll to position [67, 0]
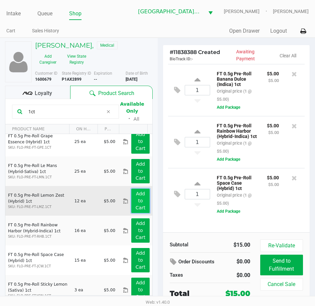
click at [137, 198] on app-button-loader "Add to Cart" at bounding box center [140, 200] width 10 height 19
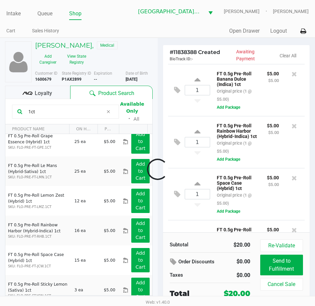
scroll to position [49, 0]
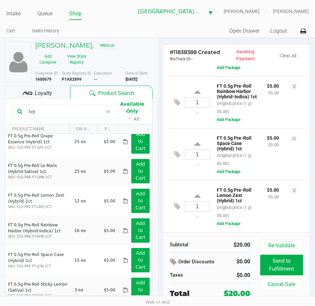
click at [48, 90] on span "Loyalty" at bounding box center [43, 93] width 17 height 8
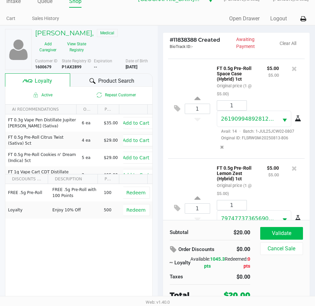
scroll to position [240, 0]
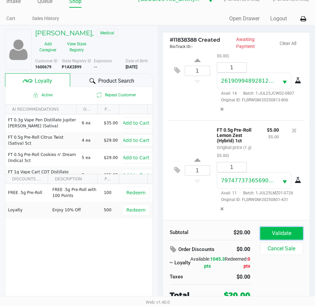
click at [282, 236] on button "Validate" at bounding box center [281, 233] width 43 height 13
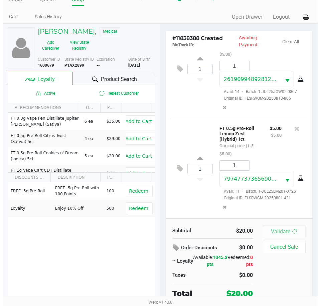
scroll to position [0, 0]
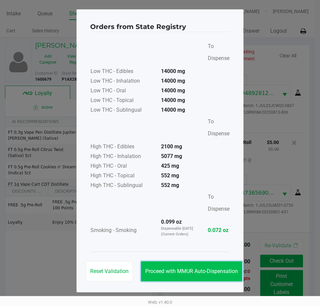
click at [214, 269] on span "Proceed with MMUR Auto-Dispensation" at bounding box center [191, 271] width 92 height 6
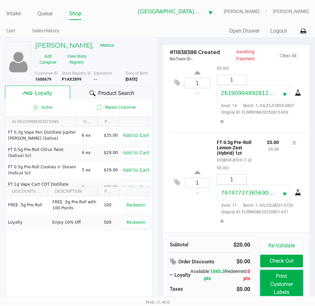
click at [280, 282] on button "Print Customer Labels" at bounding box center [281, 284] width 43 height 29
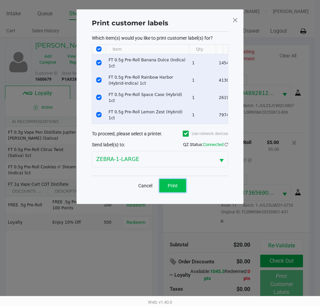
click at [182, 186] on button "Print" at bounding box center [172, 185] width 27 height 13
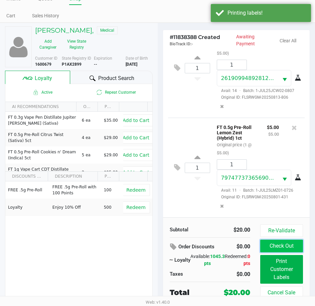
click at [283, 245] on button "Check Out" at bounding box center [281, 246] width 43 height 13
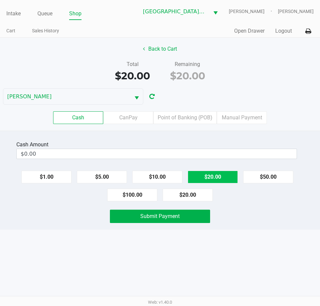
click at [211, 175] on button "$20.00" at bounding box center [212, 177] width 50 height 13
type input "$20.00"
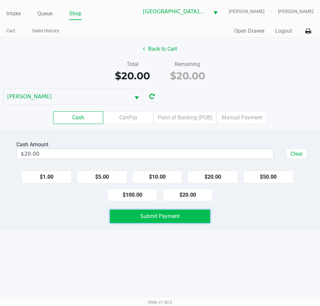
click at [177, 219] on span "Submit Payment" at bounding box center [159, 216] width 39 height 6
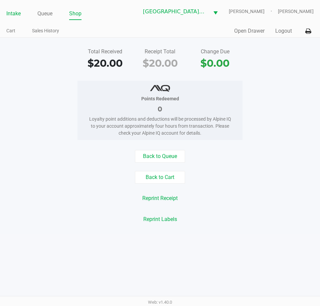
click at [13, 15] on link "Intake" at bounding box center [13, 13] width 14 height 9
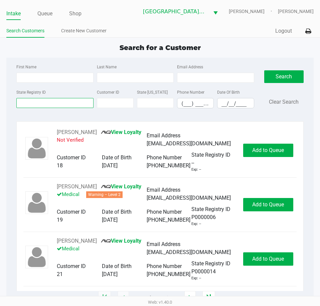
click at [52, 105] on input "State Registry ID" at bounding box center [54, 103] width 77 height 10
type input "p"
click at [70, 78] on input "First Name" at bounding box center [54, 78] width 77 height 10
type input "[PERSON_NAME]"
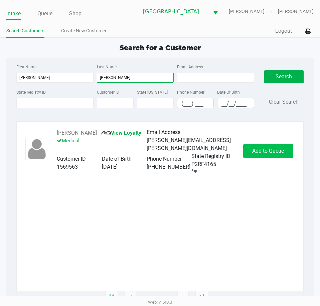
type input "[PERSON_NAME]"
click at [271, 148] on span "Add to Queue" at bounding box center [268, 151] width 32 height 6
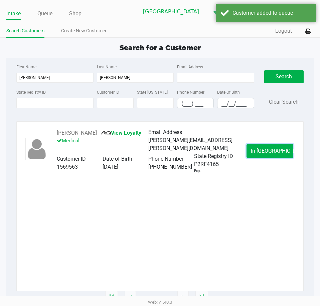
click at [264, 150] on span "In [GEOGRAPHIC_DATA]" at bounding box center [278, 151] width 56 height 6
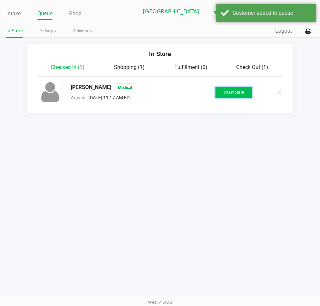
click at [233, 94] on button "Start Sale" at bounding box center [233, 93] width 37 height 12
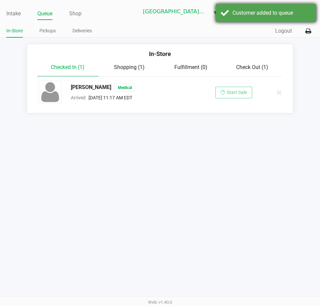
click at [240, 18] on div "Customer added to queue" at bounding box center [265, 13] width 100 height 18
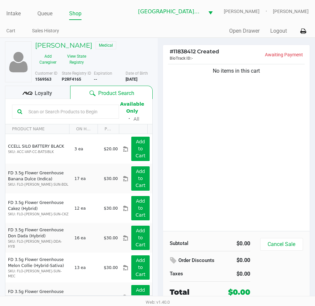
click at [67, 115] on input "text" at bounding box center [70, 112] width 88 height 10
type input "ckz"
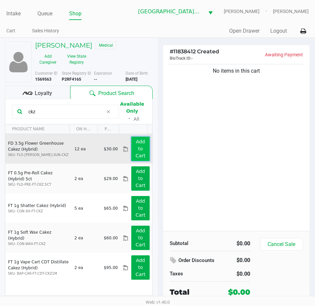
click at [140, 145] on button "Add to Cart" at bounding box center [140, 149] width 18 height 24
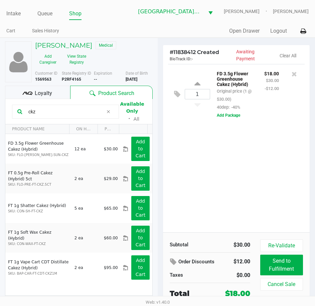
click at [46, 110] on input "ckz" at bounding box center [65, 112] width 78 height 10
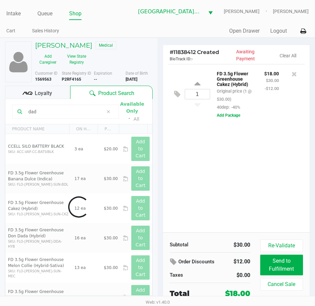
click at [44, 113] on div "Data table" at bounding box center [78, 207] width 147 height 216
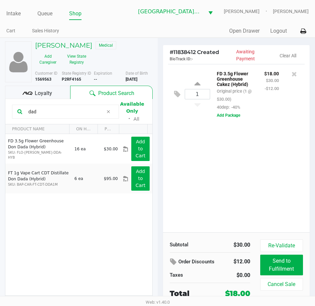
click at [44, 113] on input "dad" at bounding box center [65, 112] width 78 height 10
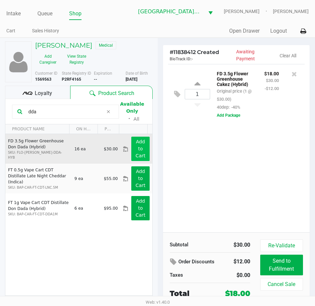
type input "dda"
click at [135, 146] on app-button-loader "Add to Cart" at bounding box center [140, 148] width 10 height 19
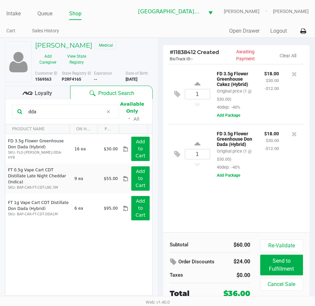
click at [49, 111] on input "dda" at bounding box center [65, 112] width 78 height 10
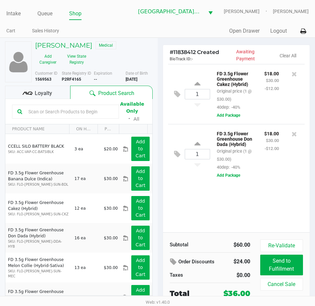
click at [72, 112] on input "text" at bounding box center [70, 112] width 88 height 10
type input "arr"
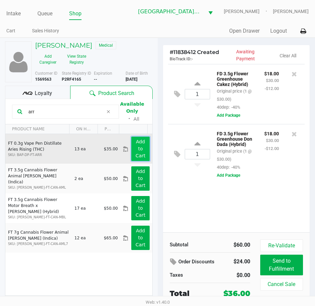
click at [137, 146] on app-button-loader "Add to Cart" at bounding box center [140, 148] width 10 height 19
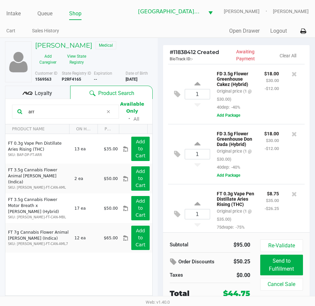
scroll to position [26, 0]
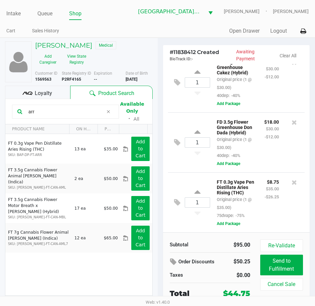
click at [49, 93] on span "Loyalty" at bounding box center [43, 93] width 17 height 8
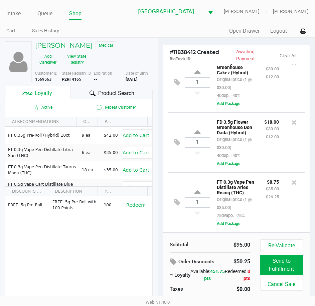
scroll to position [14, 0]
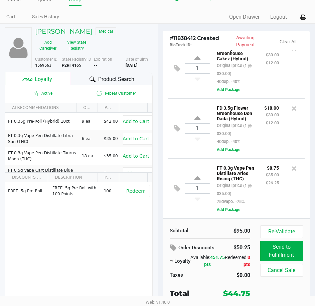
click at [284, 210] on div "FT 0.3g Vape Pen Distillate Aries Rising (THC) Original price (1 @ $35.00) 75dv…" at bounding box center [254, 189] width 89 height 50
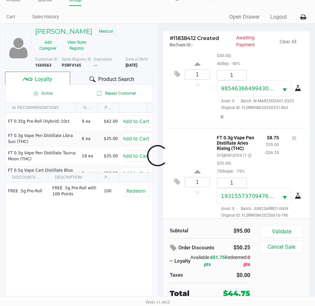
scroll to position [169, 0]
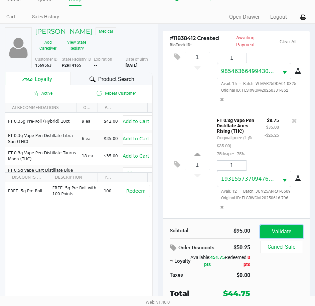
click at [281, 235] on button "Validate" at bounding box center [281, 231] width 43 height 13
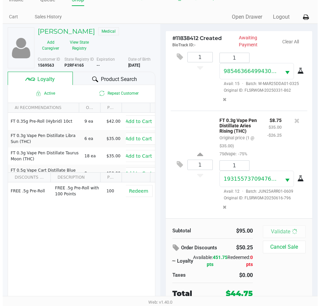
scroll to position [185, 0]
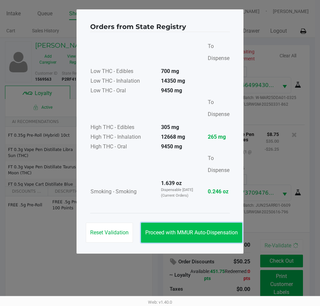
click at [176, 233] on span "Proceed with MMUR Auto-Dispensation" at bounding box center [191, 232] width 92 height 6
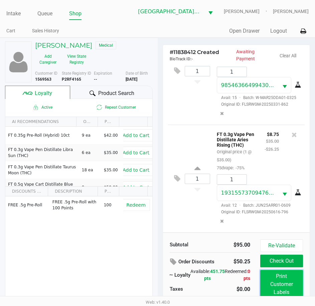
click at [284, 278] on button "Print Customer Labels" at bounding box center [281, 284] width 43 height 29
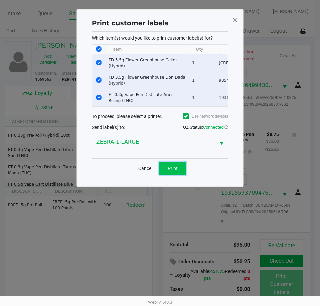
click at [170, 171] on span "Print" at bounding box center [172, 168] width 10 height 5
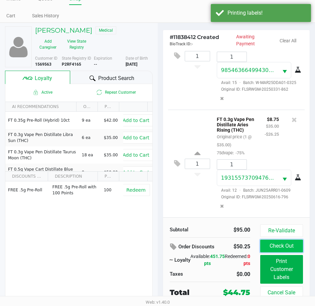
click at [274, 248] on button "Check Out" at bounding box center [281, 246] width 43 height 13
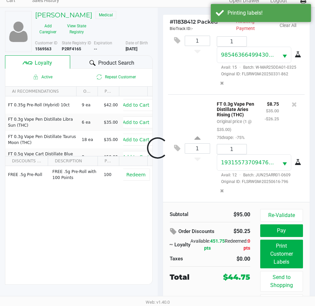
scroll to position [38, 0]
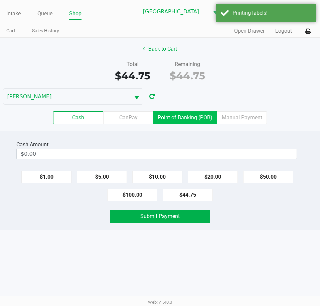
click at [199, 122] on label "Point of Banking (POB)" at bounding box center [184, 117] width 63 height 13
click at [0, 0] on 7 "Point of Banking (POB)" at bounding box center [0, 0] width 0 height 0
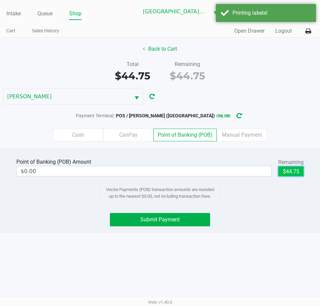
click at [285, 170] on button "$44.75" at bounding box center [290, 171] width 25 height 10
type input "$44.75"
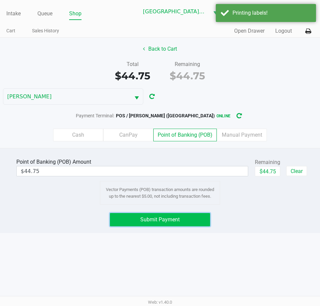
click at [180, 220] on button "Submit Payment" at bounding box center [160, 219] width 100 height 13
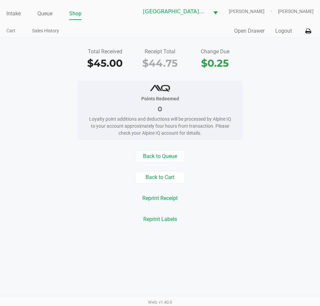
drag, startPoint x: 51, startPoint y: 14, endPoint x: 48, endPoint y: 23, distance: 10.2
click at [51, 14] on link "Queue" at bounding box center [44, 13] width 15 height 9
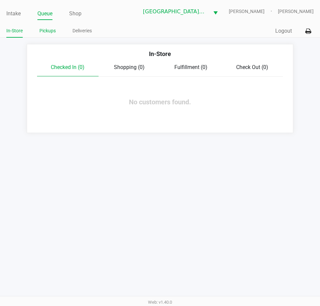
click at [48, 28] on link "Pickups" at bounding box center [47, 31] width 16 height 8
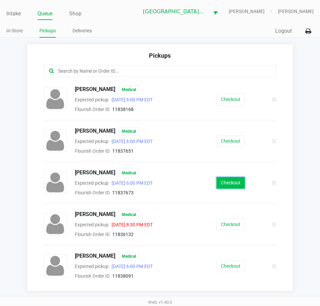
click at [218, 181] on button "Checkout" at bounding box center [230, 183] width 28 height 12
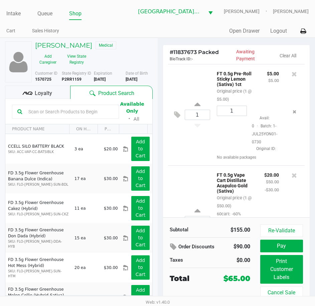
click at [40, 91] on span "Loyalty" at bounding box center [43, 93] width 17 height 8
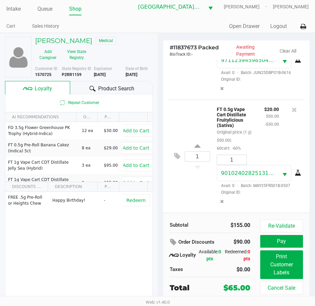
scroll to position [12, 0]
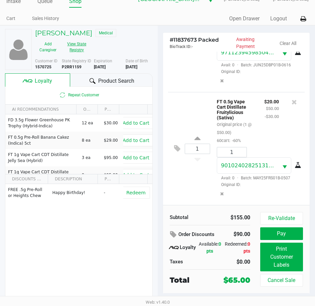
click at [74, 44] on button "View State Registry" at bounding box center [75, 47] width 28 height 17
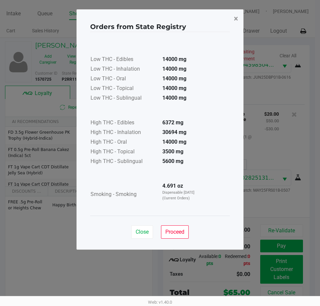
click at [233, 19] on button "×" at bounding box center [235, 18] width 15 height 19
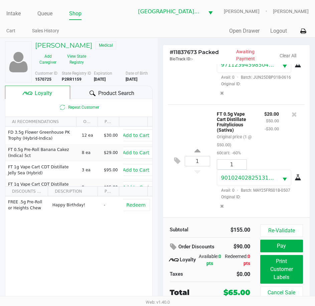
click at [97, 96] on div "Product Search" at bounding box center [111, 92] width 82 height 13
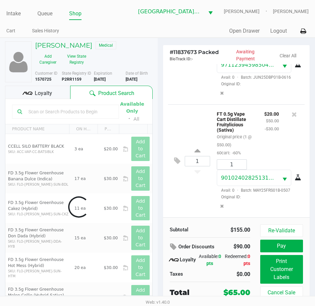
click at [59, 111] on input "text" at bounding box center [70, 112] width 88 height 10
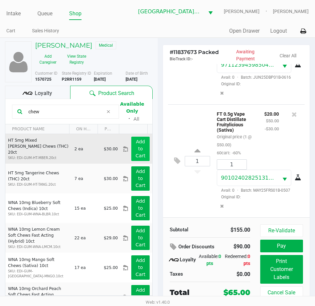
type input "chew"
click at [138, 146] on button "Add to Cart" at bounding box center [140, 149] width 18 height 24
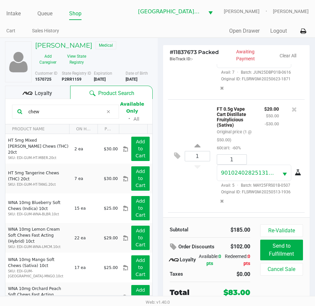
scroll to position [352, 0]
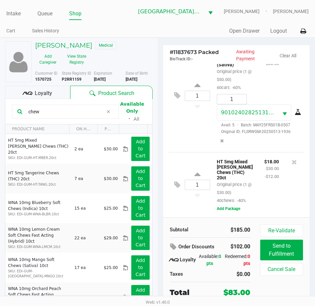
click at [41, 90] on span "Loyalty" at bounding box center [43, 93] width 17 height 8
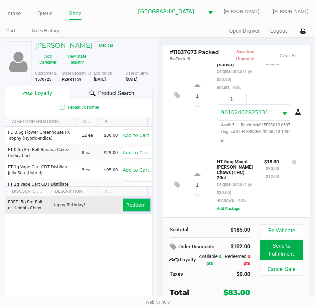
click at [137, 203] on span "Redeem" at bounding box center [135, 204] width 19 height 5
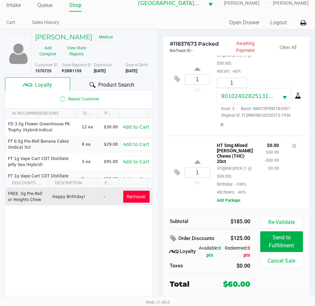
scroll to position [12, 0]
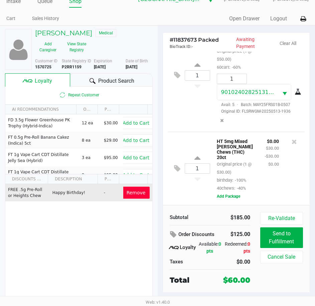
click at [284, 185] on div at bounding box center [294, 164] width 21 height 55
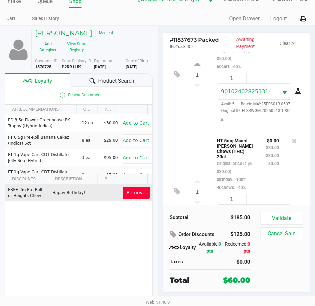
scroll to position [415, 0]
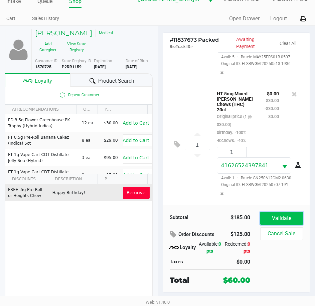
click at [275, 222] on button "Validate" at bounding box center [281, 218] width 43 height 13
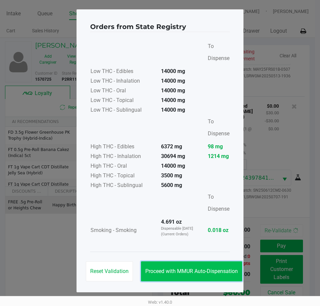
click at [211, 270] on span "Proceed with MMUR Auto-Dispensation" at bounding box center [191, 271] width 92 height 6
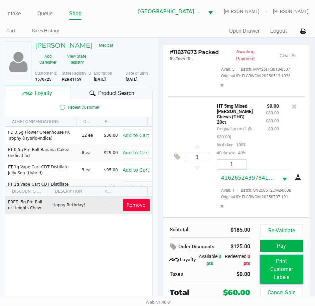
click at [283, 271] on button "Print Customer Labels" at bounding box center [281, 269] width 43 height 29
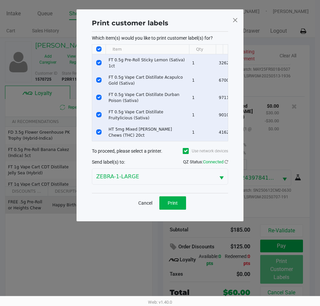
click at [97, 49] on input "Select All Rows" at bounding box center [98, 48] width 5 height 5
checkbox input "false"
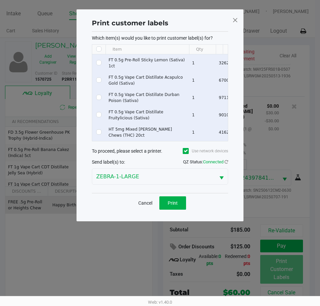
checkbox input "false"
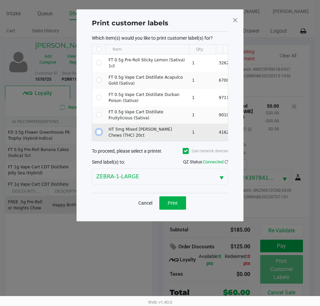
click at [99, 130] on input "Select Row" at bounding box center [98, 131] width 5 height 5
checkbox input "true"
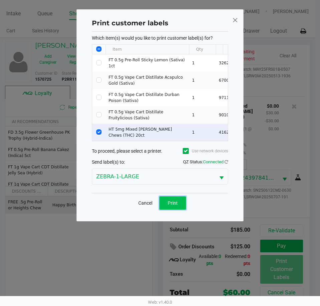
click at [170, 202] on span "Print" at bounding box center [172, 202] width 10 height 5
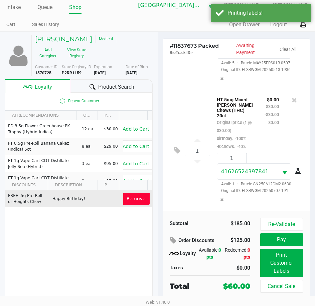
scroll to position [12, 0]
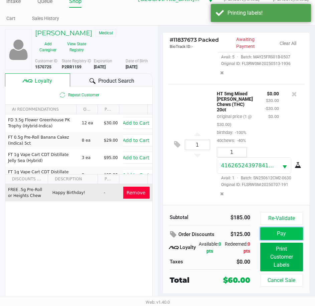
click at [279, 231] on button "Pay" at bounding box center [281, 233] width 43 height 13
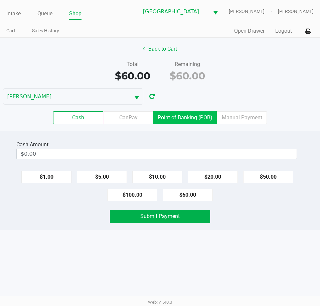
click at [183, 117] on label "Point of Banking (POB)" at bounding box center [184, 117] width 63 height 13
click at [0, 0] on 7 "Point of Banking (POB)" at bounding box center [0, 0] width 0 height 0
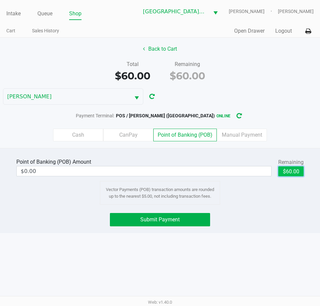
click at [283, 172] on button "$60.00" at bounding box center [290, 171] width 25 height 10
type input "$60.00"
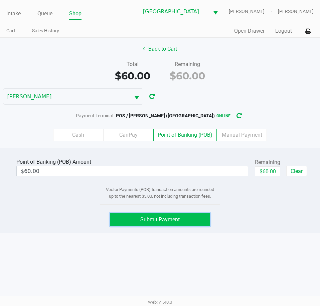
click at [187, 220] on button "Submit Payment" at bounding box center [160, 219] width 100 height 13
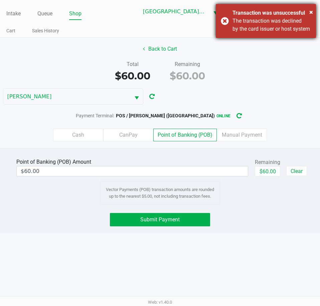
click at [250, 29] on div "The transaction was declined by the card issuer or host system" at bounding box center [271, 25] width 78 height 16
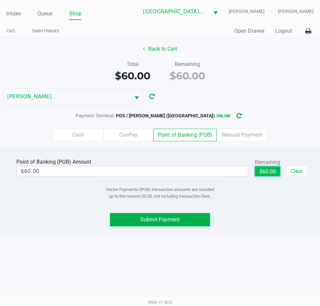
click at [259, 171] on button "$60.00" at bounding box center [266, 171] width 25 height 10
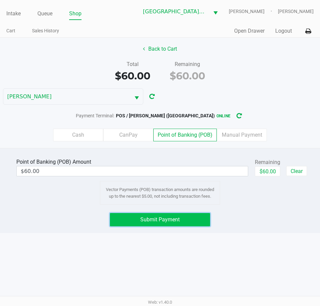
click at [186, 219] on button "Submit Payment" at bounding box center [160, 219] width 100 height 13
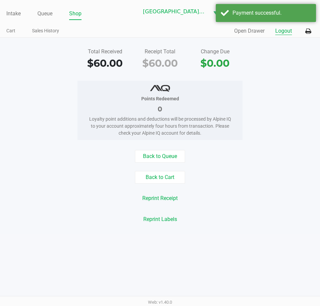
click at [288, 29] on button "Logout" at bounding box center [283, 31] width 17 height 8
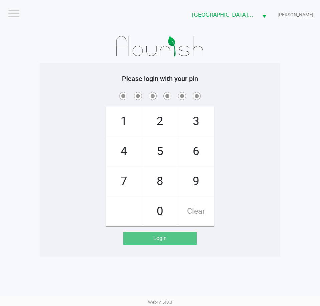
click at [256, 92] on span at bounding box center [160, 96] width 230 height 10
checkbox input "true"
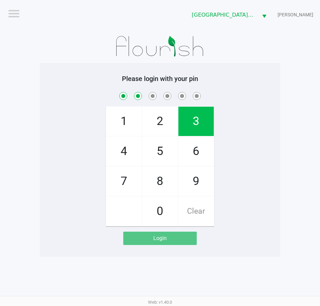
checkbox input "true"
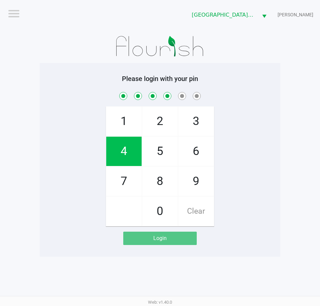
checkbox input "true"
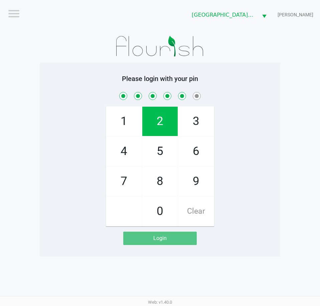
checkbox input "true"
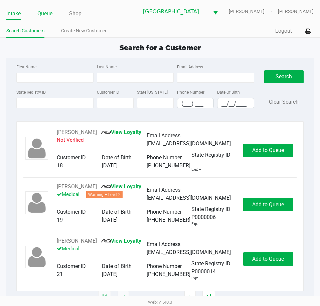
click at [52, 15] on link "Queue" at bounding box center [44, 13] width 15 height 9
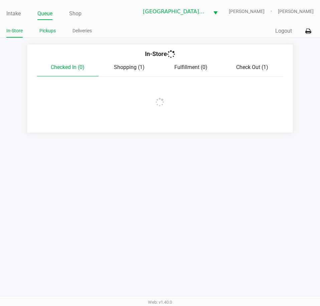
click at [52, 32] on link "Pickups" at bounding box center [47, 31] width 16 height 8
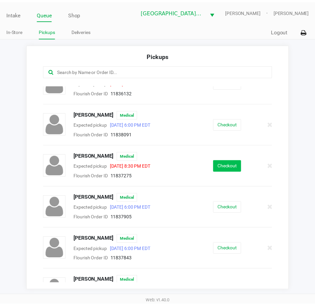
scroll to position [33, 0]
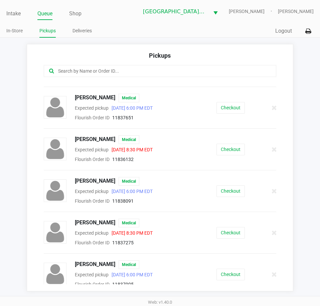
click at [43, 16] on link "Queue" at bounding box center [44, 13] width 15 height 9
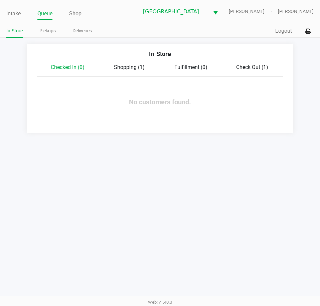
click at [255, 69] on span "Check Out (1)" at bounding box center [252, 67] width 32 height 6
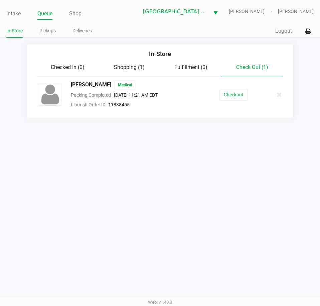
click at [242, 101] on div "[PERSON_NAME] Medical Packing Completed [DATE] 11:21 AM EDT Flourish Order ID 1…" at bounding box center [160, 95] width 252 height 28
click at [239, 93] on button "Checkout" at bounding box center [233, 95] width 28 height 12
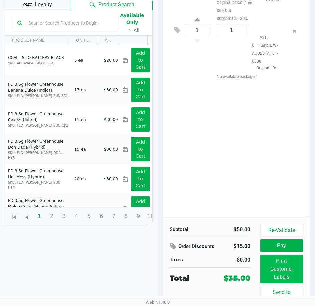
scroll to position [112, 0]
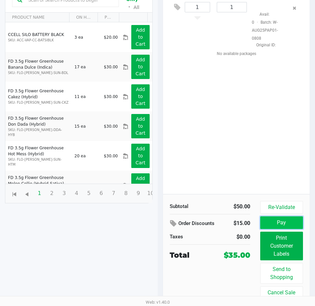
click at [282, 226] on button "Pay" at bounding box center [281, 222] width 43 height 13
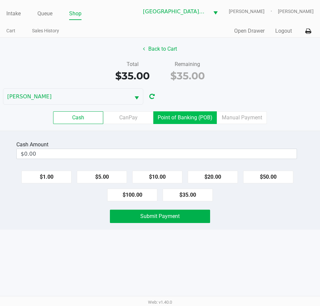
click at [180, 121] on label "Point of Banking (POB)" at bounding box center [184, 117] width 63 height 13
click at [0, 0] on 7 "Point of Banking (POB)" at bounding box center [0, 0] width 0 height 0
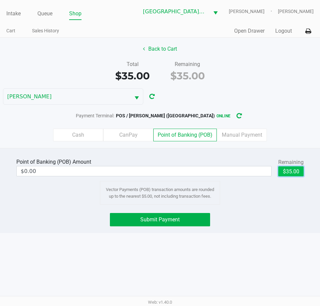
click at [289, 169] on button "$35.00" at bounding box center [290, 171] width 25 height 10
type input "$35.00"
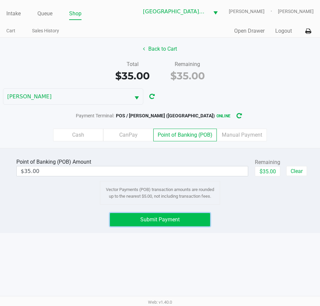
click at [171, 218] on span "Submit Payment" at bounding box center [159, 219] width 39 height 6
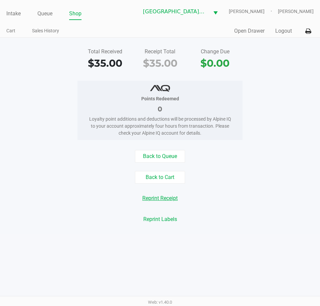
click at [157, 196] on button "Reprint Receipt" at bounding box center [160, 198] width 44 height 13
click at [20, 14] on link "Intake" at bounding box center [13, 13] width 14 height 9
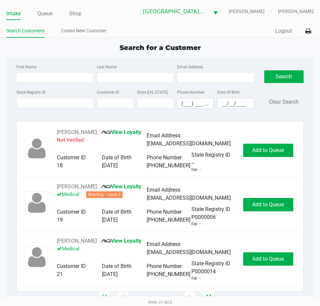
click at [9, 13] on link "Intake" at bounding box center [13, 13] width 14 height 9
click at [17, 17] on link "Intake" at bounding box center [13, 13] width 14 height 9
click at [13, 15] on link "Intake" at bounding box center [13, 13] width 14 height 9
click at [10, 10] on link "Intake" at bounding box center [13, 13] width 14 height 9
click at [39, 105] on input "State Registry ID" at bounding box center [54, 103] width 77 height 10
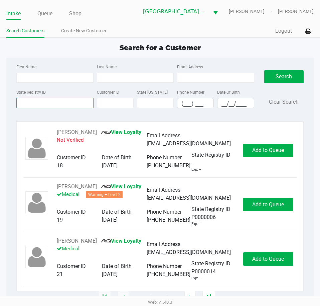
click at [43, 101] on input "State Registry ID" at bounding box center [54, 103] width 77 height 10
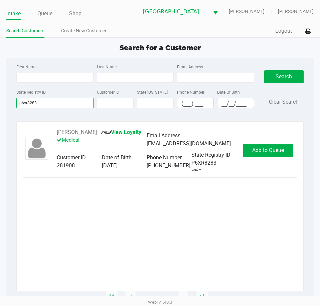
type input "p6xr8283"
click at [226, 201] on div "[PERSON_NAME] View Loyalty Medical Email Address [EMAIL_ADDRESS][DOMAIN_NAME] C…" at bounding box center [159, 209] width 273 height 163
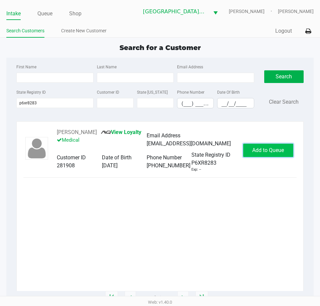
click at [280, 153] on button "Add to Queue" at bounding box center [268, 150] width 50 height 13
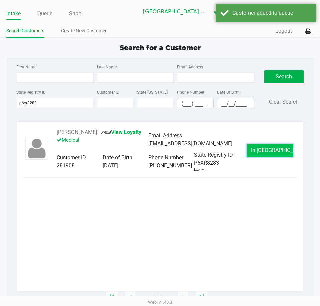
click at [260, 152] on span "In [GEOGRAPHIC_DATA]" at bounding box center [278, 150] width 56 height 6
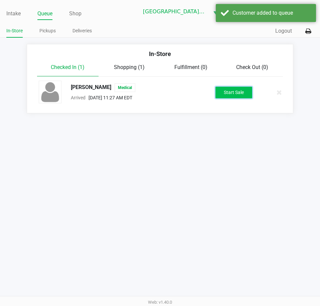
click at [223, 97] on button "Start Sale" at bounding box center [233, 93] width 37 height 12
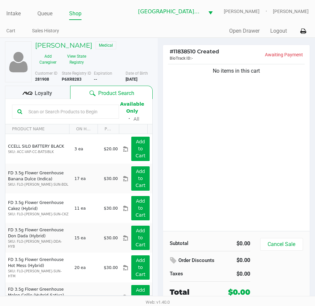
click at [104, 54] on div "[PERSON_NAME] Medical Add Caregiver View State Registry" at bounding box center [93, 54] width 127 height 26
click at [74, 46] on h5 "[PERSON_NAME]" at bounding box center [63, 45] width 57 height 8
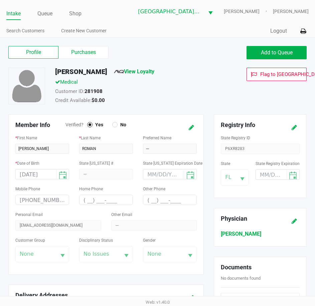
click at [208, 86] on div "Medical" at bounding box center [137, 82] width 174 height 9
click at [95, 51] on label "Purchases" at bounding box center [83, 52] width 50 height 13
click at [0, 0] on 1 "Purchases" at bounding box center [0, 0] width 0 height 0
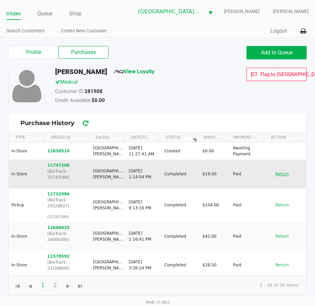
click at [272, 170] on button "Return" at bounding box center [282, 174] width 22 height 11
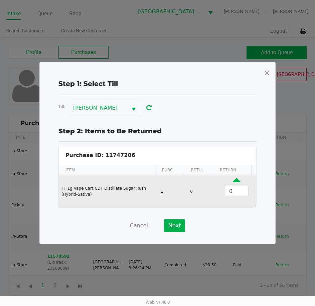
click at [235, 180] on icon "Data table" at bounding box center [236, 182] width 8 height 8
type input "1"
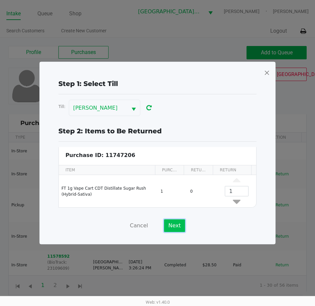
click at [176, 221] on button "Next" at bounding box center [174, 225] width 21 height 13
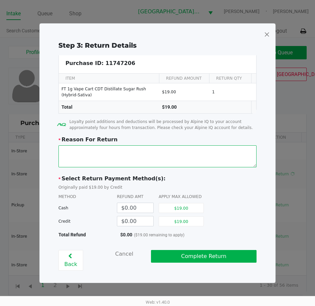
click at [133, 158] on textarea at bounding box center [157, 156] width 198 height 22
type textarea "Wont ignite-TS"
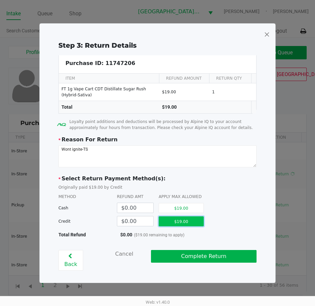
click at [168, 219] on button "$19.00" at bounding box center [180, 221] width 45 height 10
type input "$19.00"
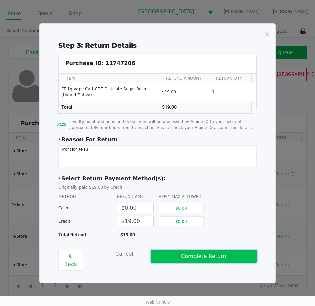
click at [198, 259] on button "Complete Return" at bounding box center [203, 256] width 105 height 13
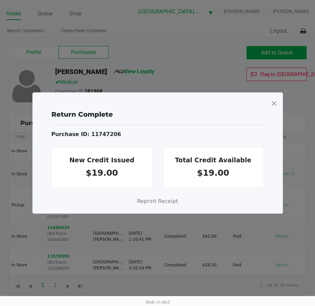
click at [272, 105] on span at bounding box center [273, 103] width 6 height 11
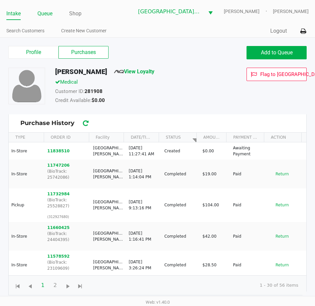
click at [46, 18] on li "Queue" at bounding box center [44, 14] width 15 height 12
click at [47, 12] on link "Queue" at bounding box center [44, 13] width 15 height 9
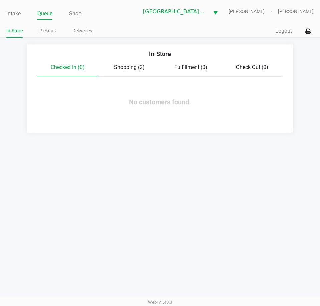
click at [122, 64] on span "Shopping (2)" at bounding box center [129, 67] width 31 height 6
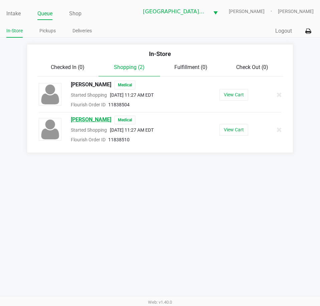
click at [90, 118] on span "[PERSON_NAME]" at bounding box center [91, 120] width 40 height 9
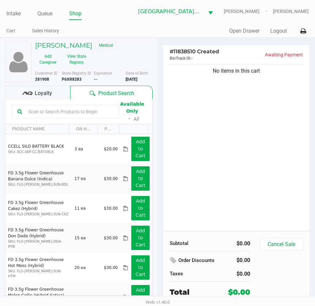
click at [72, 116] on input "text" at bounding box center [70, 112] width 88 height 10
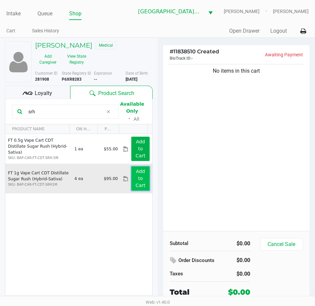
click at [136, 181] on app-button-loader "Add to Cart" at bounding box center [140, 178] width 10 height 19
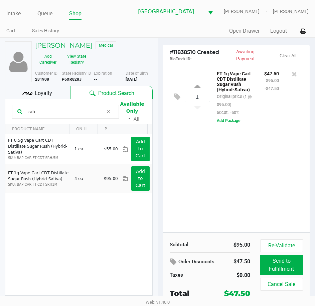
click at [204, 177] on div "1 FT 1g Vape Cart CDT Distillate Sugar Rush (Hybrid-Sativa) Original price (1 @…" at bounding box center [236, 148] width 147 height 168
drag, startPoint x: 231, startPoint y: 182, endPoint x: 146, endPoint y: 129, distance: 100.3
click at [229, 182] on div "1 FT 1g Vape Cart CDT Distillate Sugar Rush (Hybrid-Sativa) Original price (1 @…" at bounding box center [236, 148] width 147 height 168
click at [67, 113] on input "srh" at bounding box center [65, 112] width 78 height 10
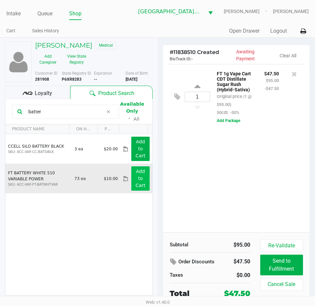
type input "batter"
click at [131, 183] on button "Add to Cart" at bounding box center [140, 178] width 18 height 24
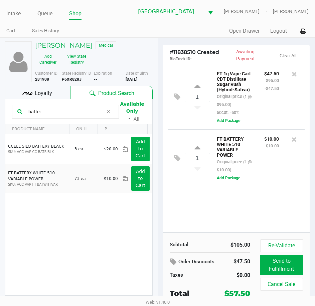
click at [187, 124] on div "1 FT 1g Vape Cart CDT Distillate Sugar Rush (Hybrid-Sativa) Original price (1 @…" at bounding box center [236, 96] width 137 height 65
click at [171, 259] on icon at bounding box center [174, 262] width 8 height 8
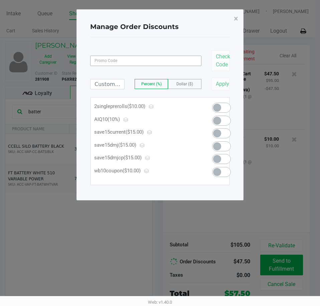
click at [137, 64] on input at bounding box center [145, 61] width 111 height 10
click at [119, 83] on input at bounding box center [107, 84] width 34 height 10
type input "28.50"
click at [179, 80] on label "Dollar ($)" at bounding box center [184, 83] width 33 height 9
click at [219, 85] on button "Apply" at bounding box center [220, 84] width 18 height 13
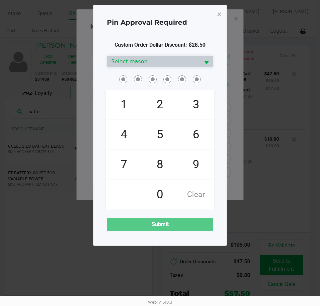
click at [175, 80] on span at bounding box center [160, 79] width 106 height 10
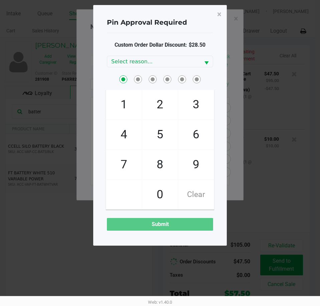
checkbox input "true"
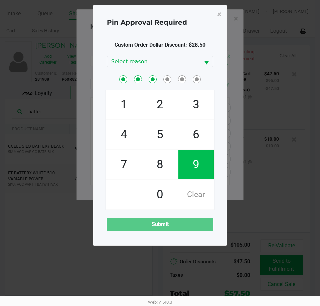
checkbox input "true"
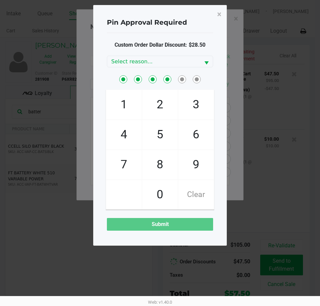
checkbox input "true"
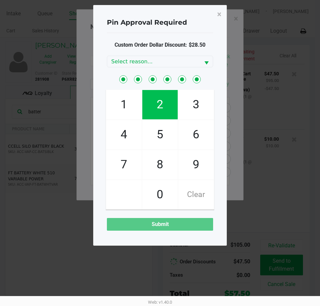
checkbox input "true"
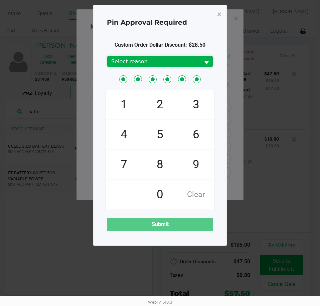
click at [169, 67] on kendo-dropdownlist "Select reason..." at bounding box center [160, 62] width 106 height 12
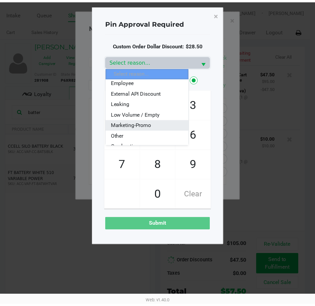
scroll to position [67, 0]
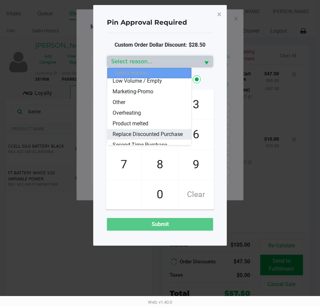
click at [140, 134] on span "Replace Discounted Purchase" at bounding box center [147, 134] width 70 height 8
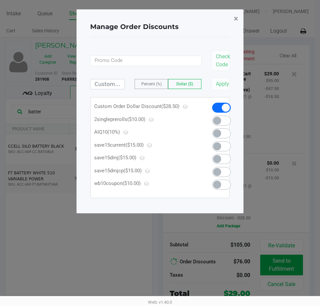
click at [235, 21] on span "×" at bounding box center [235, 18] width 4 height 9
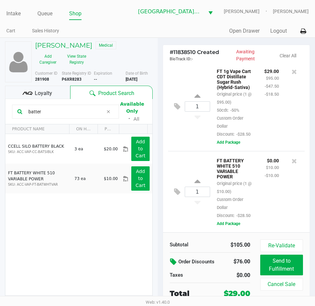
scroll to position [12, 0]
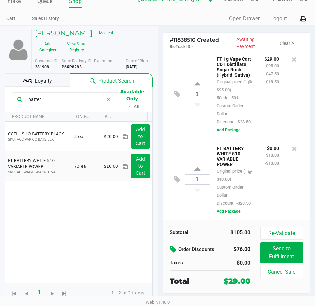
click at [140, 208] on div "CCELL SILO BATTERY BLACK SKU: ACC-VAP-CC-BATSIBLK 3 ea $20.00 Add to Cart FT BA…" at bounding box center [78, 202] width 147 height 161
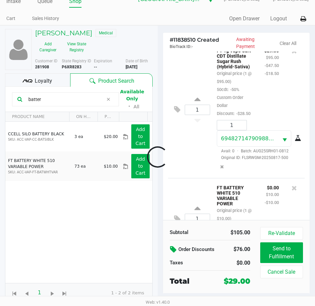
scroll to position [58, 0]
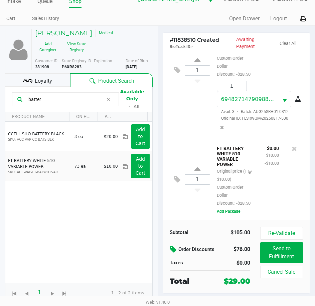
click at [227, 210] on button "Add Package" at bounding box center [227, 211] width 23 height 6
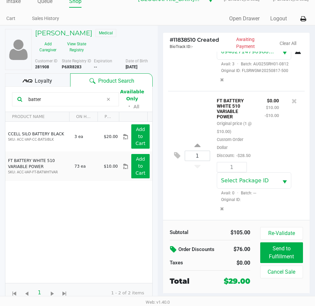
scroll to position [106, 0]
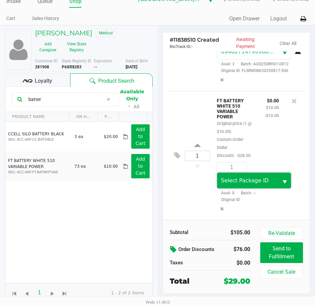
click at [244, 184] on span "Select Package ID" at bounding box center [247, 181] width 53 height 8
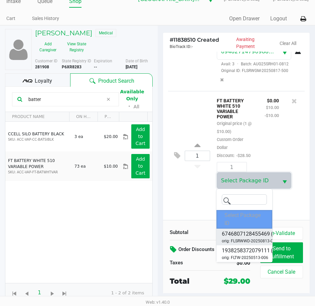
click at [242, 232] on span "6746807128455469" at bounding box center [245, 234] width 48 height 8
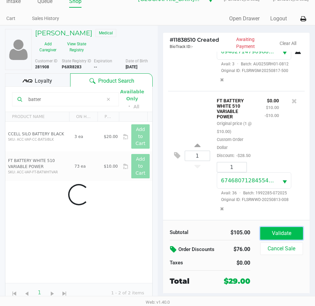
click at [275, 229] on button "Validate" at bounding box center [281, 233] width 43 height 13
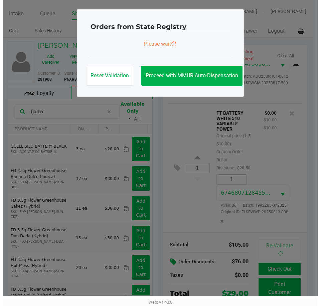
scroll to position [0, 0]
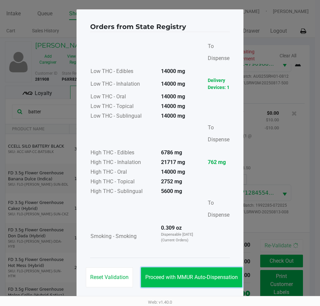
click at [200, 268] on button "Proceed with MMUR Auto-Dispensation" at bounding box center [191, 277] width 101 height 20
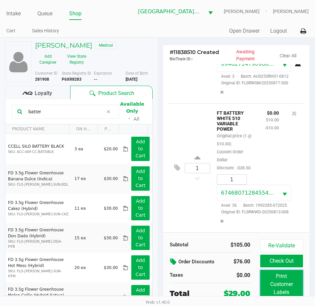
click at [277, 275] on button "Print Customer Labels" at bounding box center [281, 284] width 43 height 29
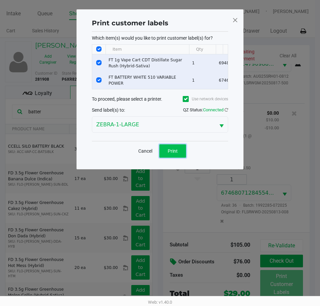
click at [176, 154] on span "Print" at bounding box center [172, 150] width 10 height 5
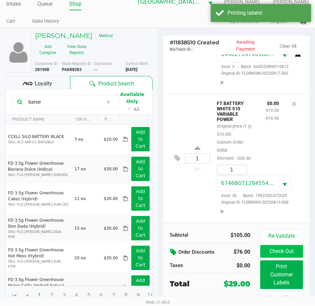
scroll to position [15, 0]
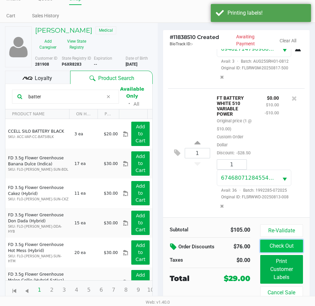
click at [268, 244] on button "Check Out" at bounding box center [281, 246] width 43 height 13
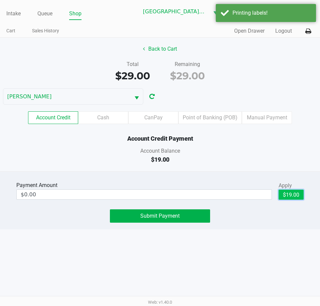
click at [290, 191] on button "$19.00" at bounding box center [290, 195] width 25 height 10
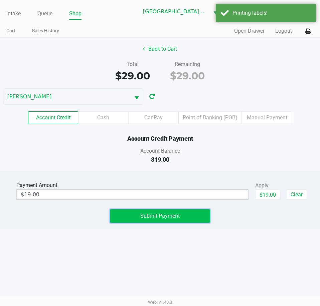
click at [183, 220] on button "Submit Payment" at bounding box center [160, 215] width 100 height 13
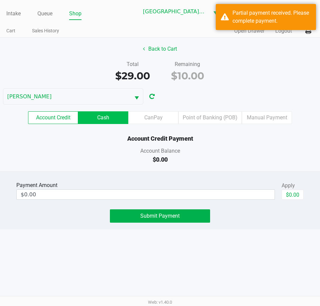
click at [111, 118] on label "Cash" at bounding box center [103, 117] width 50 height 13
click at [0, 0] on 1 "Cash" at bounding box center [0, 0] width 0 height 0
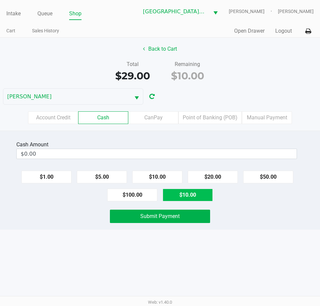
click at [183, 201] on button "$10.00" at bounding box center [187, 195] width 50 height 13
type input "$10.00"
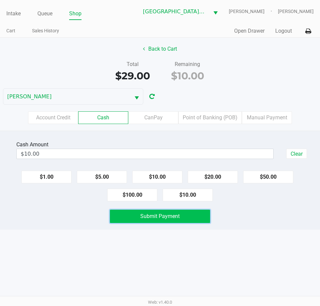
click at [189, 219] on button "Submit Payment" at bounding box center [160, 216] width 100 height 13
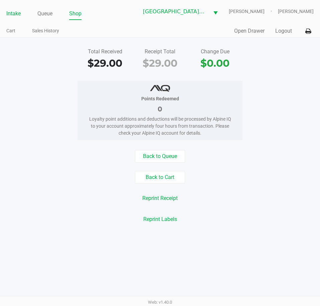
click at [19, 17] on link "Intake" at bounding box center [13, 13] width 14 height 9
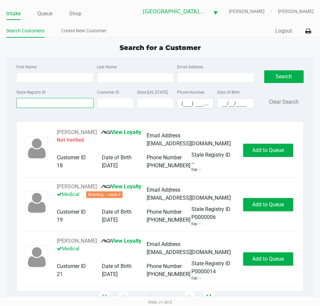
click at [36, 102] on input "State Registry ID" at bounding box center [54, 103] width 77 height 10
click at [49, 12] on link "Queue" at bounding box center [44, 13] width 15 height 9
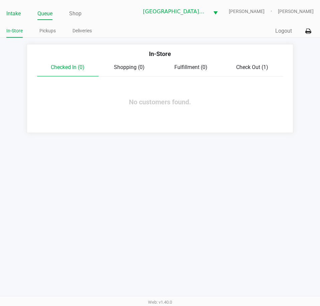
click at [19, 13] on link "Intake" at bounding box center [13, 13] width 14 height 9
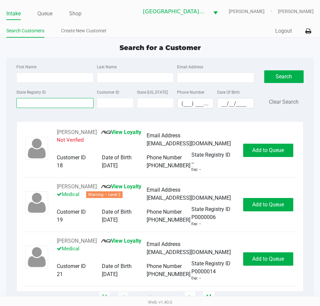
click at [62, 100] on input "State Registry ID" at bounding box center [54, 103] width 77 height 10
click at [45, 105] on input "State Registry ID" at bounding box center [54, 103] width 77 height 10
click at [44, 102] on input "State Registry ID" at bounding box center [54, 103] width 77 height 10
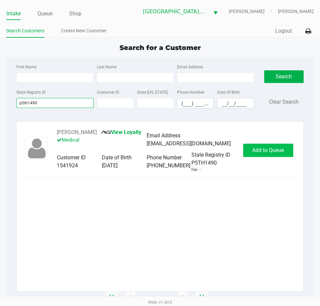
type input "p5th1490"
click at [275, 151] on span "Add to Queue" at bounding box center [268, 150] width 32 height 6
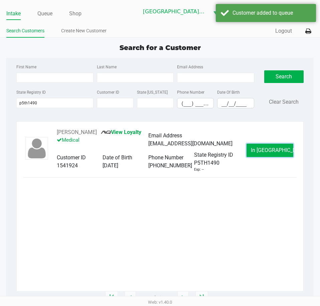
click at [275, 151] on span "In [GEOGRAPHIC_DATA]" at bounding box center [278, 150] width 56 height 6
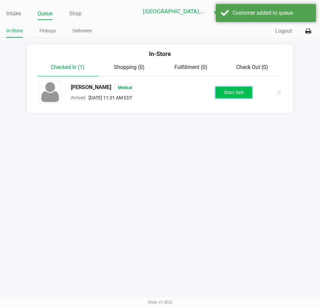
click at [237, 97] on button "Start Sale" at bounding box center [233, 93] width 37 height 12
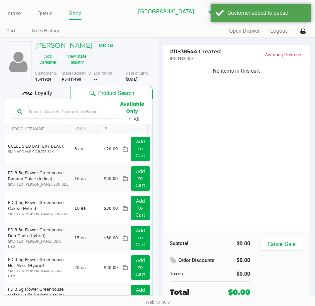
click at [58, 112] on input "text" at bounding box center [70, 112] width 88 height 10
click at [76, 60] on button "View State Registry" at bounding box center [75, 59] width 28 height 17
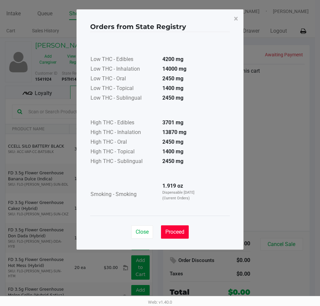
click at [176, 231] on span "Proceed" at bounding box center [174, 232] width 19 height 6
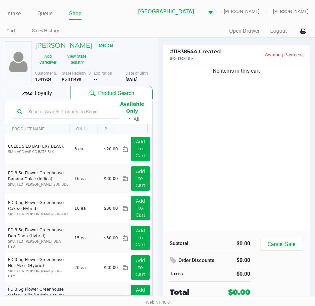
click at [65, 115] on input "text" at bounding box center [70, 112] width 88 height 10
click at [92, 113] on input "text" at bounding box center [70, 112] width 88 height 10
click at [93, 112] on input "text" at bounding box center [70, 112] width 88 height 10
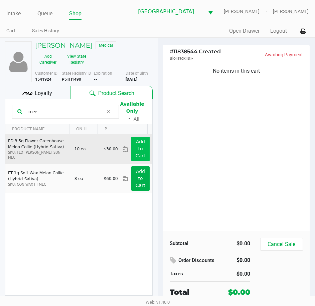
type input "mec"
click at [139, 152] on button "Add to Cart" at bounding box center [140, 149] width 18 height 24
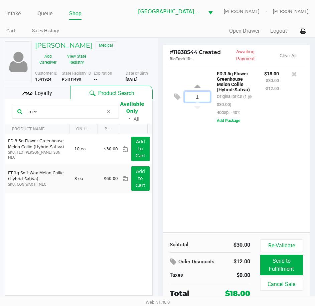
click at [202, 95] on input "1" at bounding box center [197, 97] width 25 height 10
type input "3"
click at [247, 153] on div "Loading [PERSON_NAME] Medical Add Caregiver View State Registry Customer ID 154…" at bounding box center [157, 178] width 315 height 281
click at [49, 112] on div at bounding box center [157, 169] width 315 height 196
click at [49, 112] on input "mec" at bounding box center [65, 112] width 78 height 10
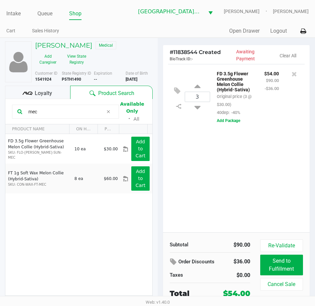
click at [61, 116] on input "mec" at bounding box center [65, 112] width 78 height 10
click at [43, 113] on input "mec" at bounding box center [65, 112] width 78 height 10
click at [42, 114] on input "mec" at bounding box center [65, 112] width 78 height 10
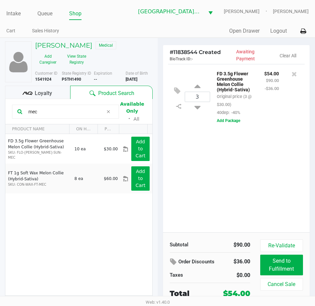
click at [42, 114] on input "mec" at bounding box center [65, 112] width 78 height 10
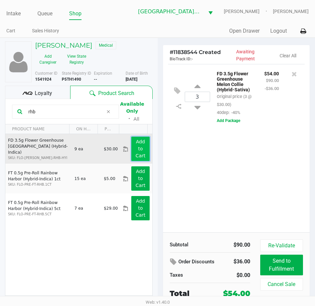
click at [135, 157] on app-button-loader "Add to Cart" at bounding box center [140, 148] width 10 height 19
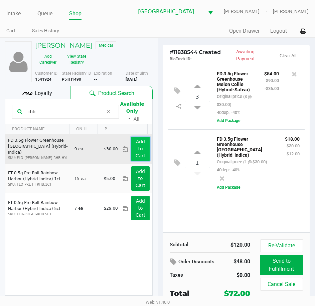
click at [136, 153] on app-button-loader "Add to Cart" at bounding box center [140, 148] width 10 height 19
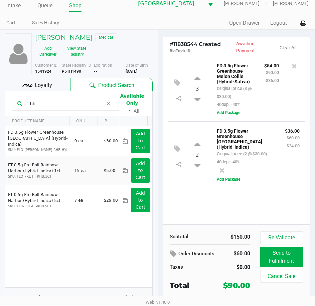
scroll to position [12, 0]
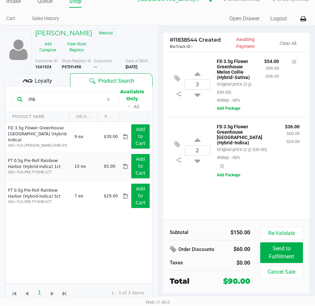
click at [45, 95] on input "rhb" at bounding box center [65, 99] width 78 height 10
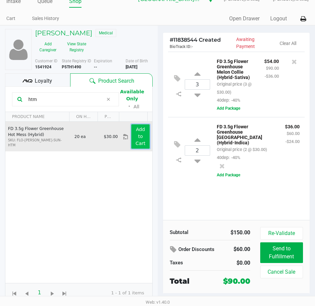
click at [136, 143] on app-button-loader "Add to Cart" at bounding box center [140, 136] width 10 height 19
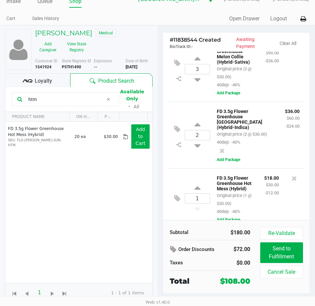
scroll to position [4, 0]
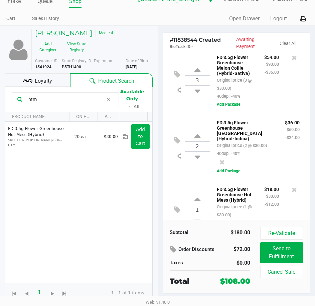
click at [69, 102] on input "htm" at bounding box center [65, 99] width 78 height 10
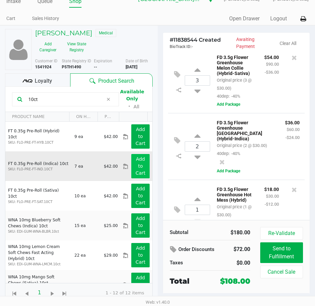
type input "10ct"
click at [131, 167] on button "Add to Cart" at bounding box center [140, 166] width 18 height 24
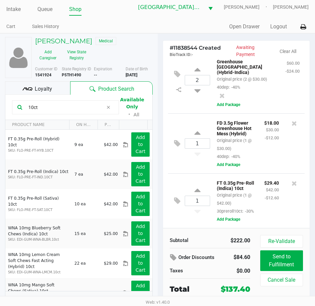
scroll to position [0, 0]
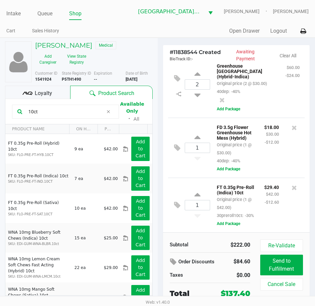
click at [51, 92] on span "Loyalty" at bounding box center [43, 93] width 17 height 8
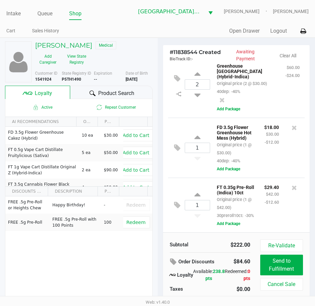
click at [104, 90] on span "Product Search" at bounding box center [116, 93] width 36 height 8
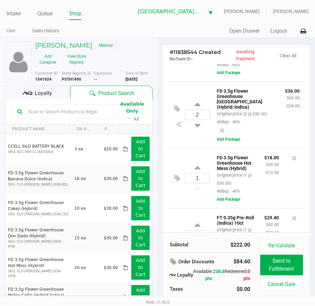
scroll to position [106, 0]
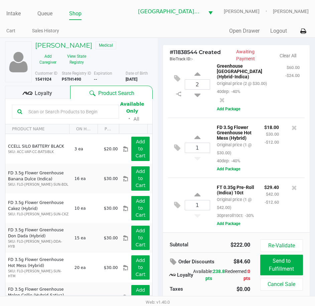
click at [85, 112] on input "text" at bounding box center [70, 112] width 88 height 10
click at [75, 120] on div "Available Only ᛫ All" at bounding box center [78, 111] width 133 height 23
click at [53, 93] on div "Loyalty" at bounding box center [37, 92] width 65 height 13
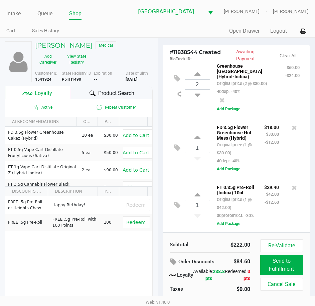
click at [76, 94] on div "Product Search" at bounding box center [111, 92] width 82 height 13
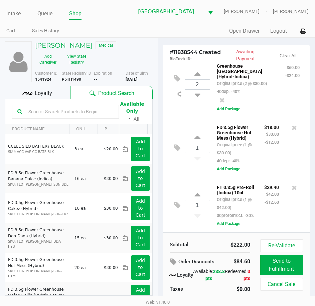
click at [27, 109] on input "text" at bounding box center [70, 112] width 88 height 10
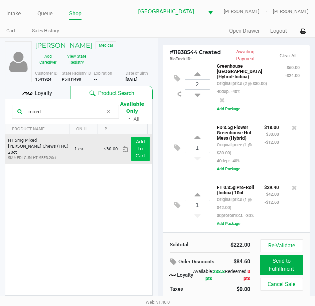
type input "mixed"
click at [135, 152] on app-button-loader "Add to Cart" at bounding box center [140, 148] width 10 height 19
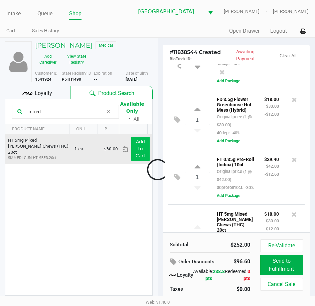
scroll to position [167, 0]
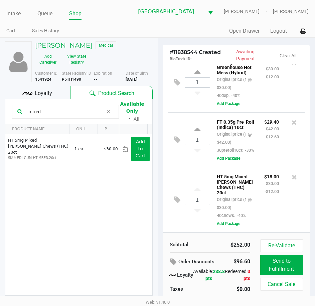
click at [52, 94] on div "Loyalty" at bounding box center [37, 92] width 65 height 13
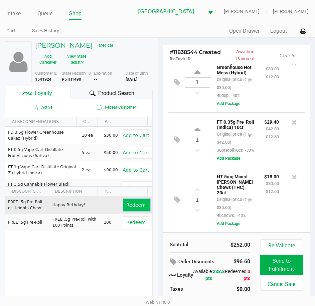
click at [133, 205] on span "Redeem" at bounding box center [135, 204] width 19 height 5
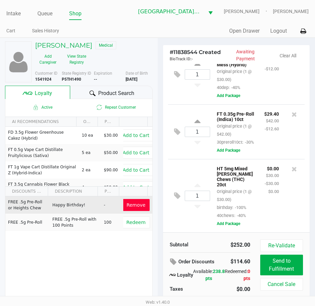
scroll to position [175, 0]
click at [107, 94] on span "Product Search" at bounding box center [116, 93] width 36 height 8
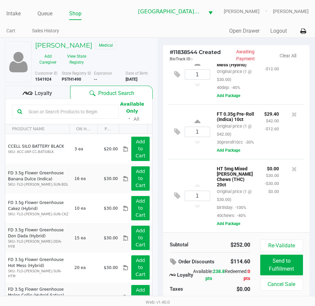
click at [78, 114] on input "text" at bounding box center [70, 112] width 88 height 10
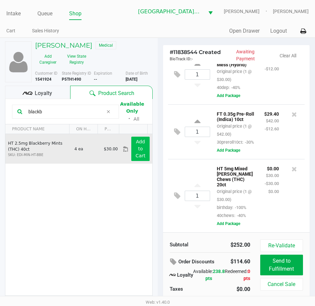
type input "blackb"
click at [137, 151] on app-button-loader "Add to Cart" at bounding box center [140, 148] width 10 height 19
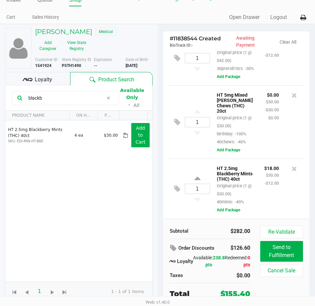
scroll to position [14, 0]
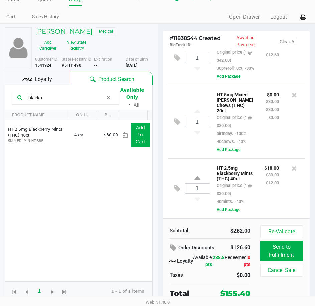
click at [42, 76] on span "Loyalty" at bounding box center [43, 79] width 17 height 8
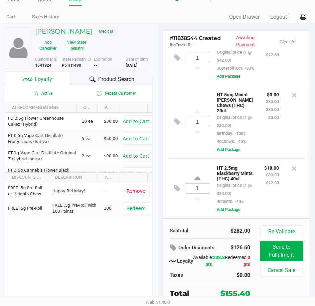
click at [78, 81] on div "Product Search" at bounding box center [111, 78] width 82 height 13
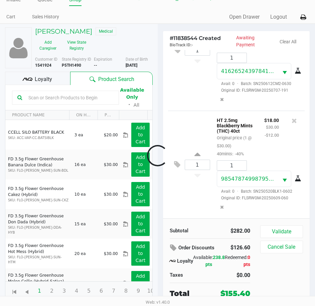
scroll to position [528, 0]
click at [283, 229] on button "Validate" at bounding box center [281, 231] width 43 height 13
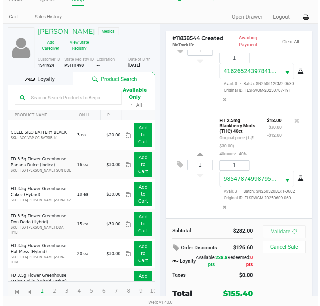
scroll to position [536, 0]
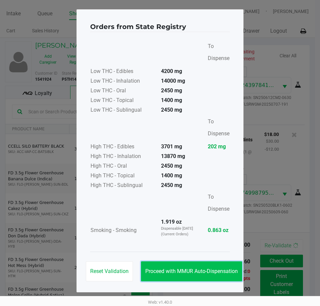
click at [220, 268] on button "Proceed with MMUR Auto-Dispensation" at bounding box center [191, 271] width 101 height 20
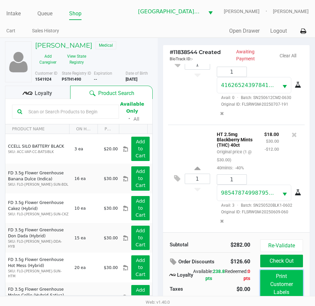
click at [265, 278] on button "Print Customer Labels" at bounding box center [281, 284] width 43 height 29
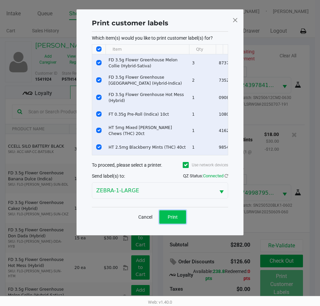
click at [170, 216] on button "Print" at bounding box center [172, 216] width 27 height 13
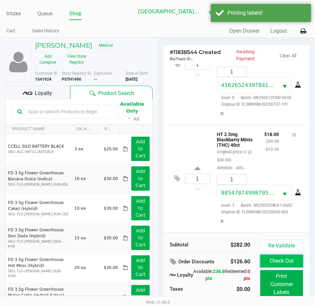
click at [288, 264] on button "Check Out" at bounding box center [281, 261] width 43 height 13
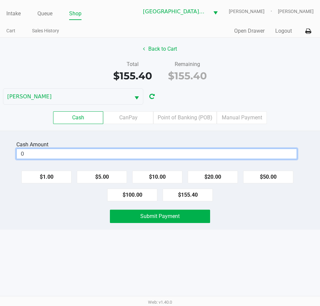
click at [120, 151] on input "0" at bounding box center [156, 154] width 279 height 10
click at [257, 204] on div "Cash Amount $0.40 Clear $1.00 $5.00 $10.00 $20.00 $50.00 $100.00 $155.40 Submit…" at bounding box center [160, 180] width 320 height 99
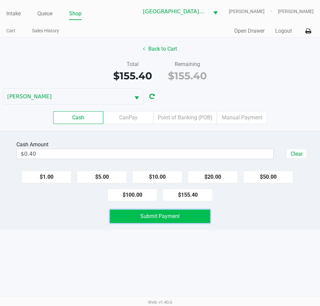
click at [190, 216] on button "Submit Payment" at bounding box center [160, 216] width 100 height 13
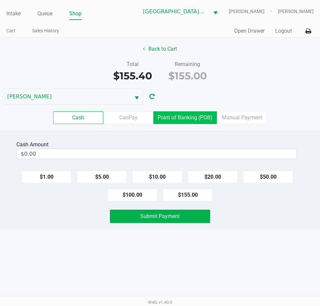
click at [193, 123] on label "Point of Banking (POB)" at bounding box center [184, 117] width 63 height 13
click at [0, 0] on 7 "Point of Banking (POB)" at bounding box center [0, 0] width 0 height 0
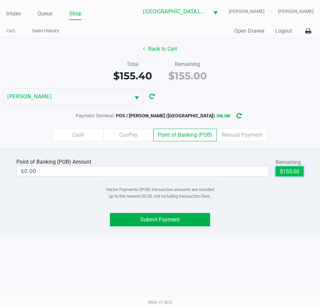
click at [296, 174] on button "$155.00" at bounding box center [289, 171] width 28 height 10
type input "$155.00"
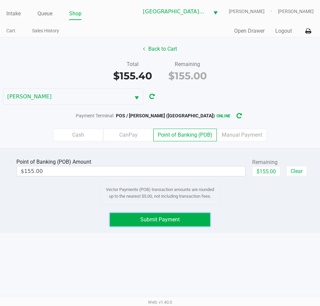
drag, startPoint x: 195, startPoint y: 223, endPoint x: 221, endPoint y: 225, distance: 26.8
click at [196, 224] on button "Submit Payment" at bounding box center [160, 219] width 100 height 13
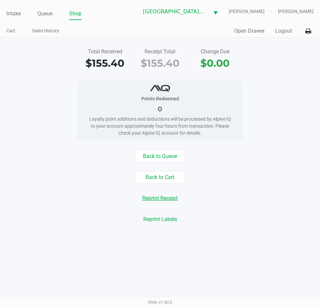
click at [161, 198] on button "Reprint Receipt" at bounding box center [160, 198] width 44 height 13
click at [284, 34] on button "Logout" at bounding box center [283, 31] width 17 height 8
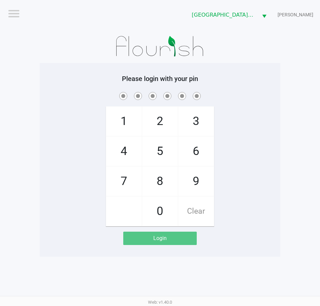
click at [272, 127] on div "1 4 7 2 5 8 0 3 6 9 Clear" at bounding box center [160, 159] width 240 height 136
click at [273, 111] on div "1 4 7 2 5 8 0 3 6 9 Clear" at bounding box center [160, 159] width 240 height 136
checkbox input "true"
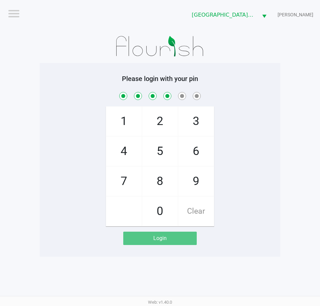
checkbox input "true"
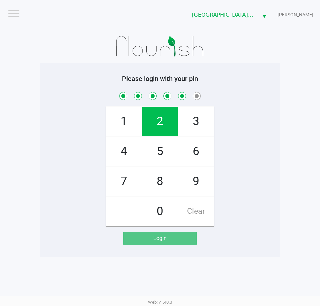
checkbox input "true"
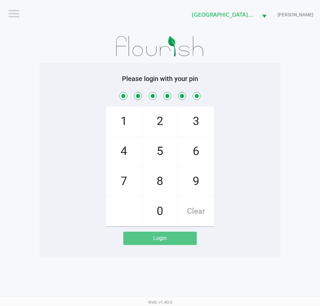
checkbox input "true"
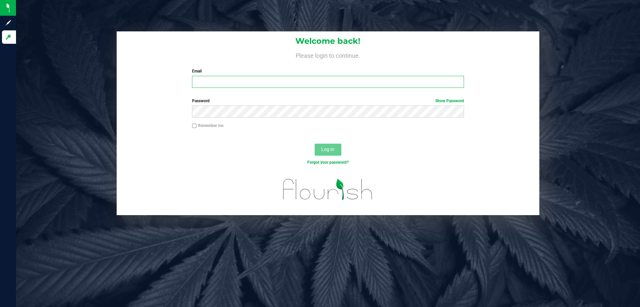
click at [225, 84] on input "Email" at bounding box center [328, 82] width 272 height 12
type input "[EMAIL_ADDRESS][DOMAIN_NAME]"
click at [315, 143] on button "Log In" at bounding box center [328, 149] width 27 height 12
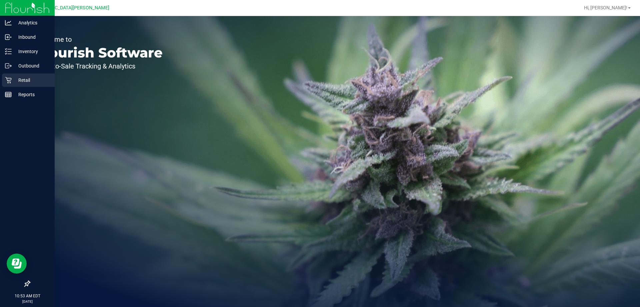
click at [9, 81] on icon at bounding box center [8, 80] width 7 height 7
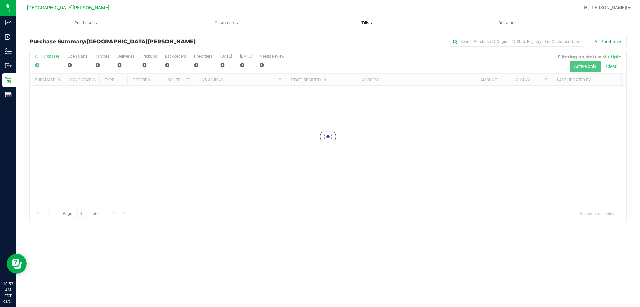
click at [370, 23] on span "Tills" at bounding box center [367, 23] width 140 height 6
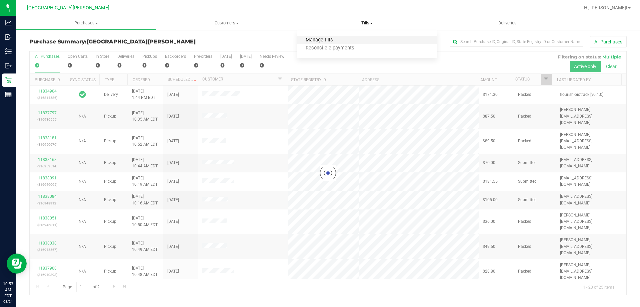
click at [322, 42] on span "Manage tills" at bounding box center [319, 40] width 45 height 6
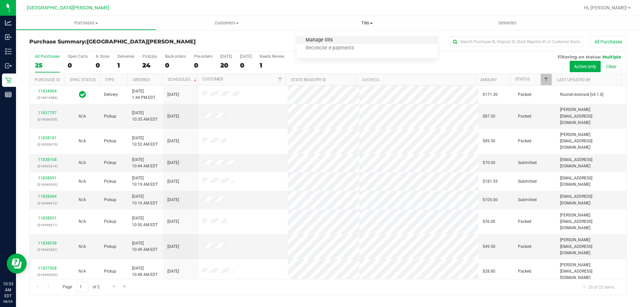
click at [316, 39] on span "Manage tills" at bounding box center [319, 40] width 45 height 6
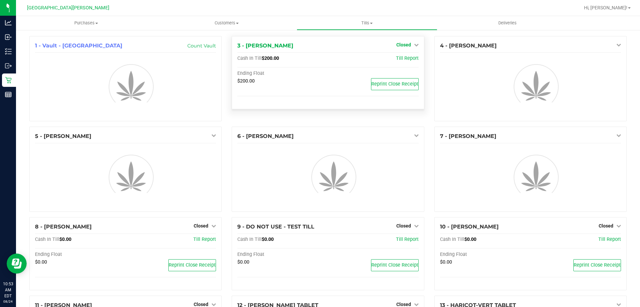
click at [414, 45] on icon at bounding box center [416, 44] width 5 height 5
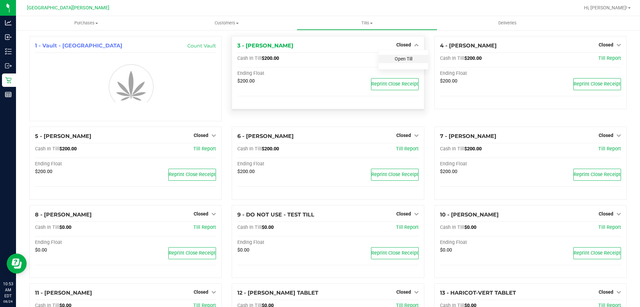
click at [401, 57] on link "Open Till" at bounding box center [404, 58] width 18 height 5
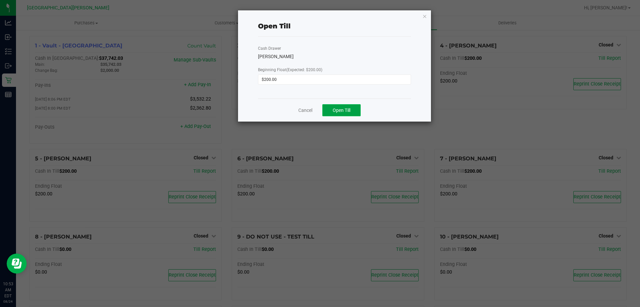
click at [355, 107] on button "Open Till" at bounding box center [342, 110] width 38 height 12
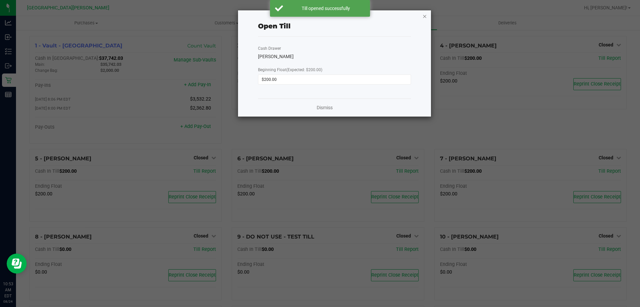
click at [425, 19] on icon "button" at bounding box center [425, 16] width 5 height 8
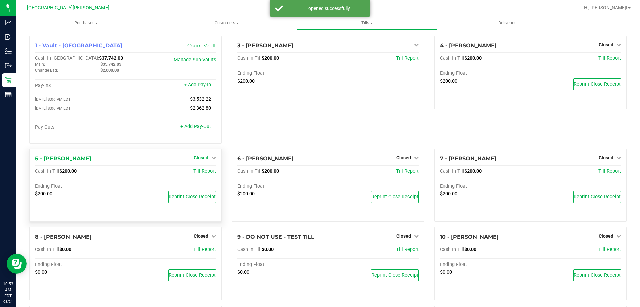
click at [209, 159] on link "Closed" at bounding box center [205, 157] width 22 height 5
click at [201, 171] on link "Open Till" at bounding box center [201, 170] width 18 height 5
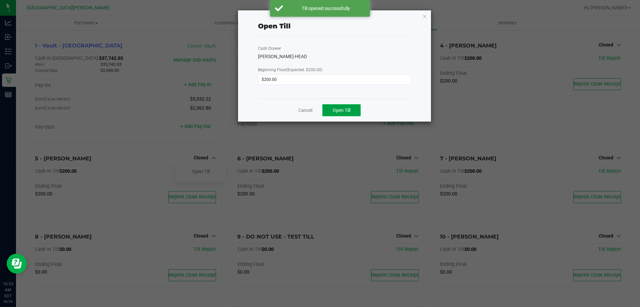
click at [338, 106] on button "Open Till" at bounding box center [342, 110] width 38 height 12
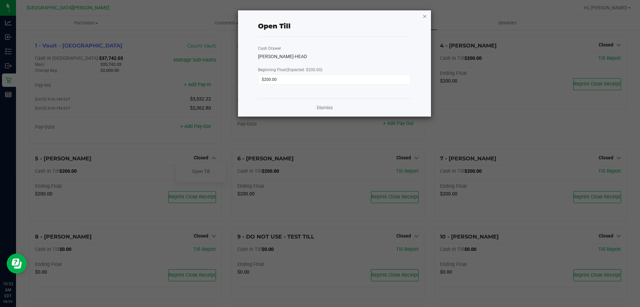
click at [424, 15] on icon "button" at bounding box center [425, 16] width 5 height 8
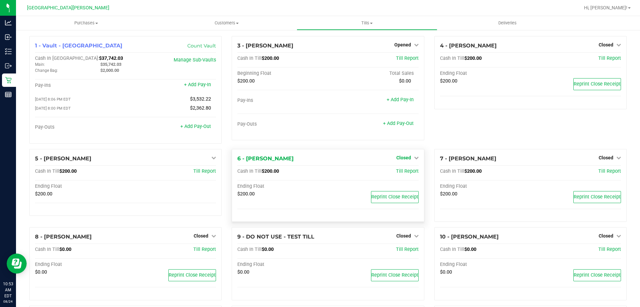
click at [405, 158] on span "Closed" at bounding box center [404, 157] width 15 height 5
click at [397, 174] on link "Open Till" at bounding box center [404, 170] width 18 height 5
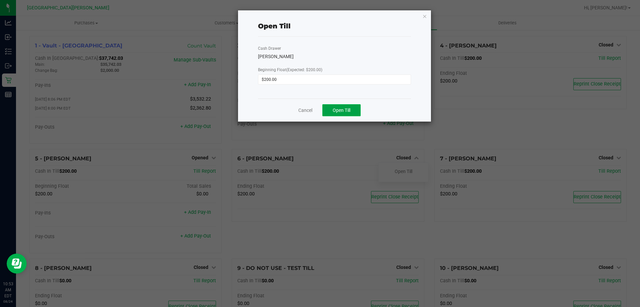
click at [354, 106] on button "Open Till" at bounding box center [342, 110] width 38 height 12
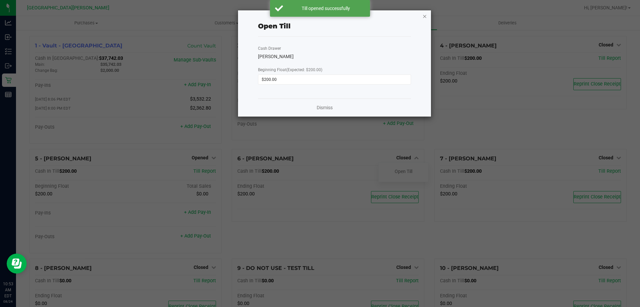
click at [424, 16] on icon "button" at bounding box center [425, 16] width 5 height 8
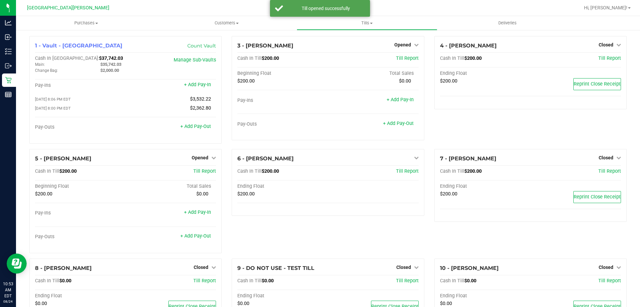
scroll to position [194, 0]
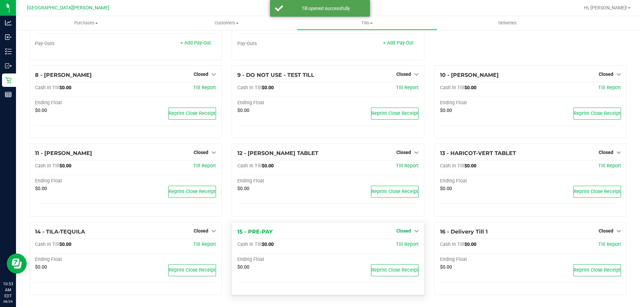
click at [400, 231] on span "Closed" at bounding box center [404, 230] width 15 height 5
click at [397, 245] on link "Open Till" at bounding box center [404, 243] width 18 height 5
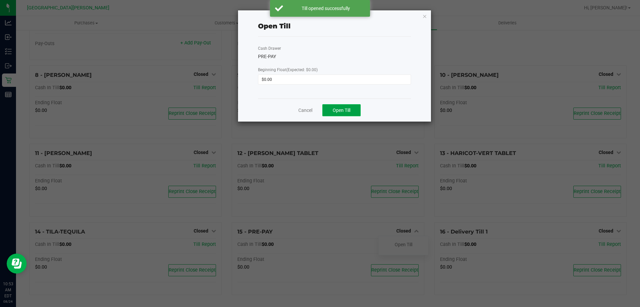
click at [346, 114] on button "Open Till" at bounding box center [342, 110] width 38 height 12
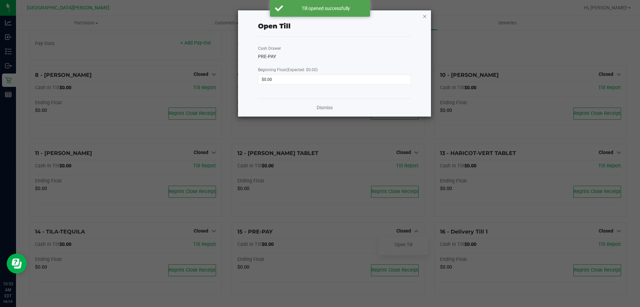
click at [425, 17] on icon "button" at bounding box center [425, 16] width 5 height 8
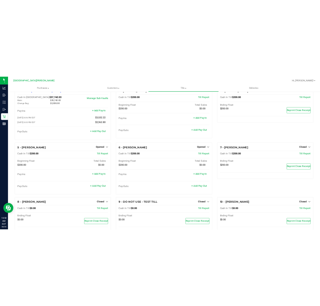
scroll to position [0, 0]
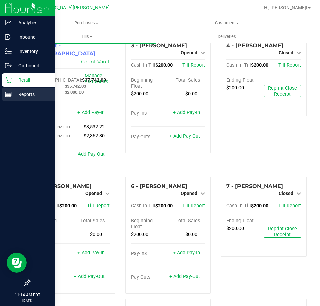
click at [19, 95] on p "Reports" at bounding box center [32, 94] width 40 height 8
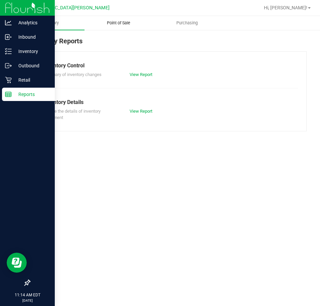
drag, startPoint x: 121, startPoint y: 30, endPoint x: 121, endPoint y: 22, distance: 8.3
click at [121, 29] on reports "Inventory Point of Sale Purchasing Inventory Reports Inventory Control Summary …" at bounding box center [168, 77] width 304 height 122
click at [121, 22] on span "Point of Sale" at bounding box center [118, 23] width 41 height 6
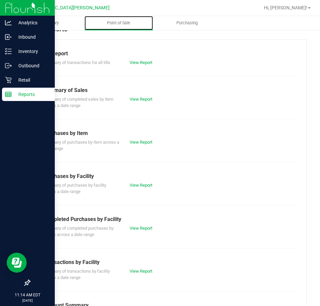
scroll to position [33, 0]
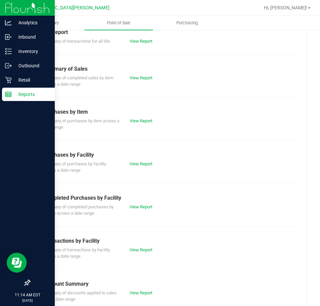
click at [225, 135] on div "Till Report Summary of transactions for all tills View Report Summary of Sales …" at bounding box center [167, 187] width 277 height 338
click at [136, 206] on link "View Report" at bounding box center [140, 206] width 23 height 5
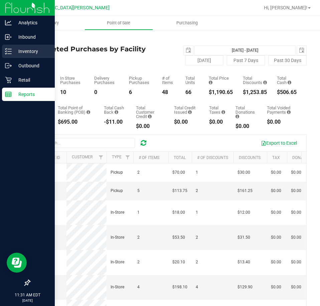
click at [20, 53] on p "Inventory" at bounding box center [32, 51] width 40 height 8
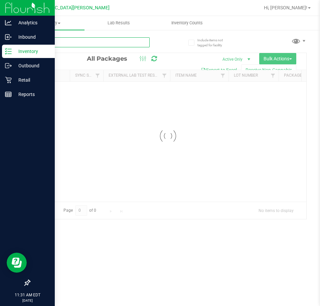
click at [57, 42] on input "text" at bounding box center [89, 42] width 120 height 10
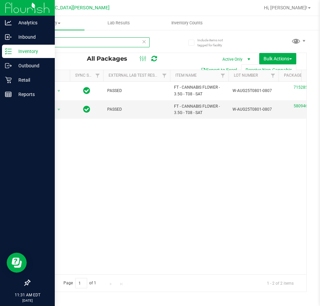
type input "t08"
click at [137, 206] on div "Action Action Edit attributes Global inventory Locate package Package audit log…" at bounding box center [168, 178] width 276 height 193
click at [55, 43] on input "t08" at bounding box center [89, 42] width 120 height 10
click at [54, 43] on input "t08" at bounding box center [89, 42] width 120 height 10
click at [115, 170] on div "Action Action Edit attributes Global inventory Locate package Package audit log…" at bounding box center [168, 178] width 276 height 193
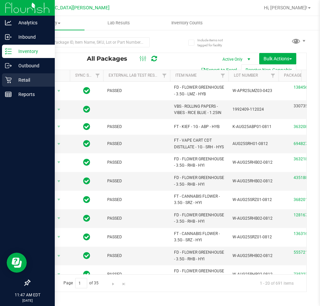
click at [27, 78] on p "Retail" at bounding box center [32, 80] width 40 height 8
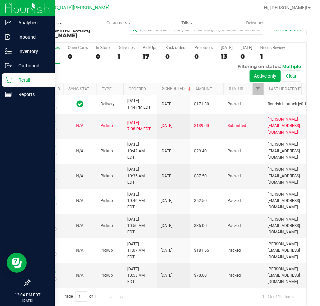
click at [45, 21] on span "Purchases" at bounding box center [50, 23] width 68 height 6
click at [43, 47] on span "Fulfillment" at bounding box center [36, 48] width 41 height 6
